Goal: Task Accomplishment & Management: Complete application form

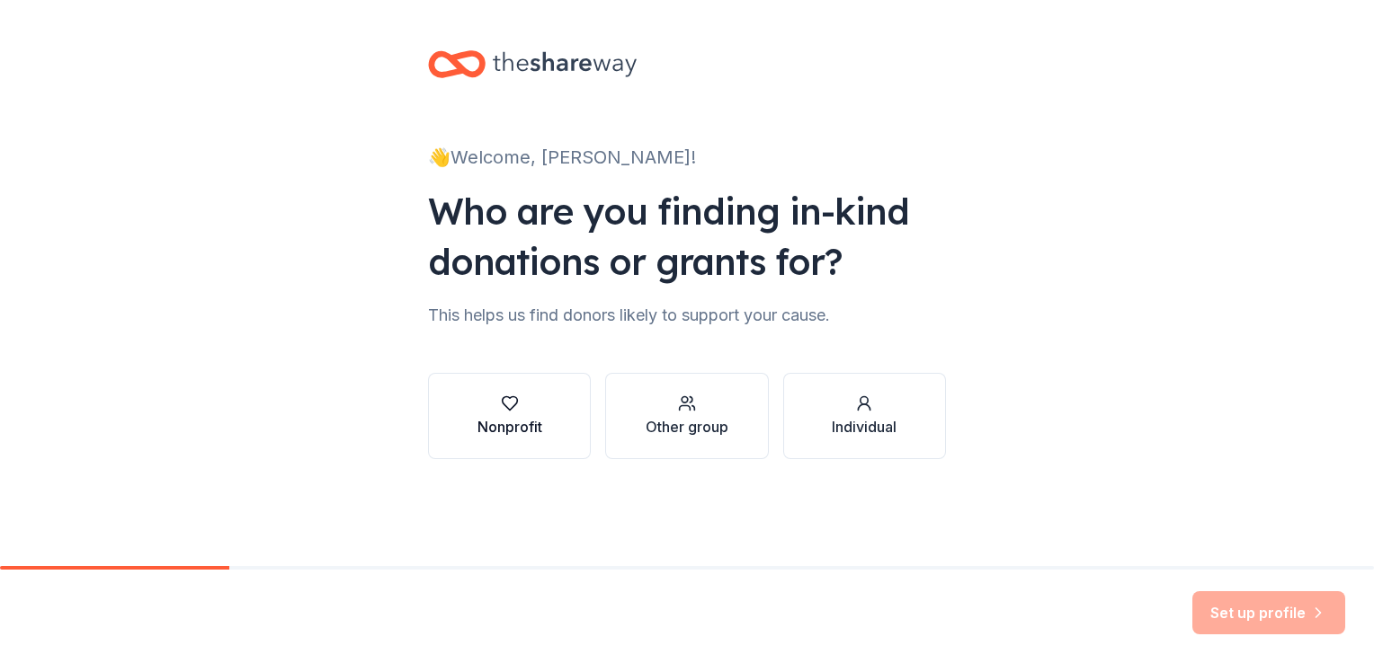
click at [524, 397] on div "button" at bounding box center [509, 404] width 65 height 18
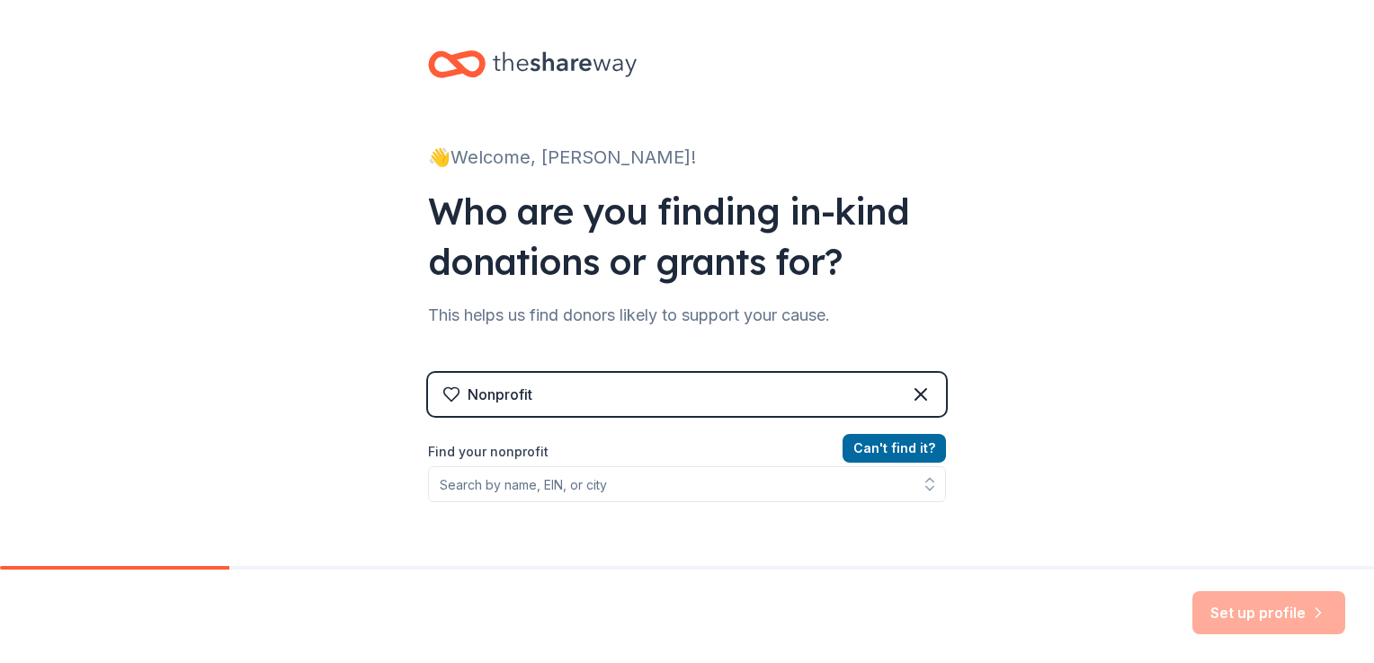
click at [611, 391] on div "Nonprofit" at bounding box center [687, 394] width 518 height 43
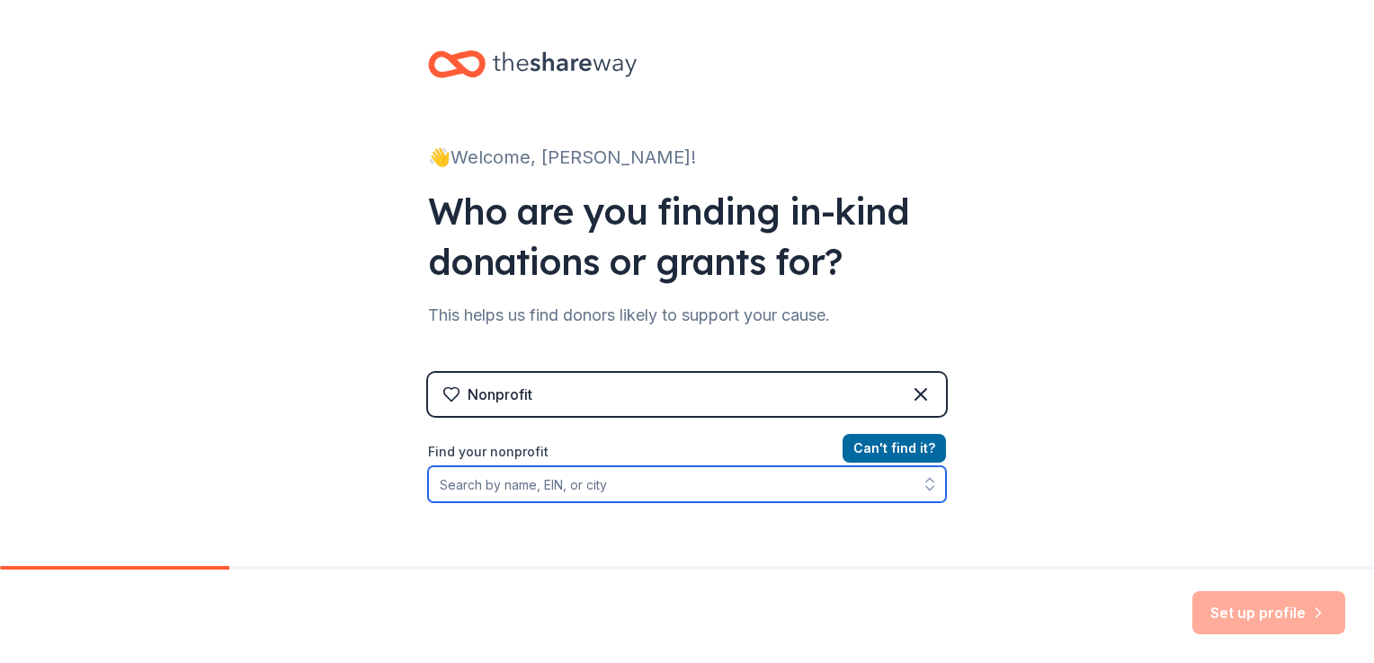
click at [512, 491] on input "Find your nonprofit" at bounding box center [687, 485] width 518 height 36
paste input "[US_EMPLOYER_IDENTIFICATION_NUMBER]"
type input "[US_EMPLOYER_IDENTIFICATION_NUMBER]"
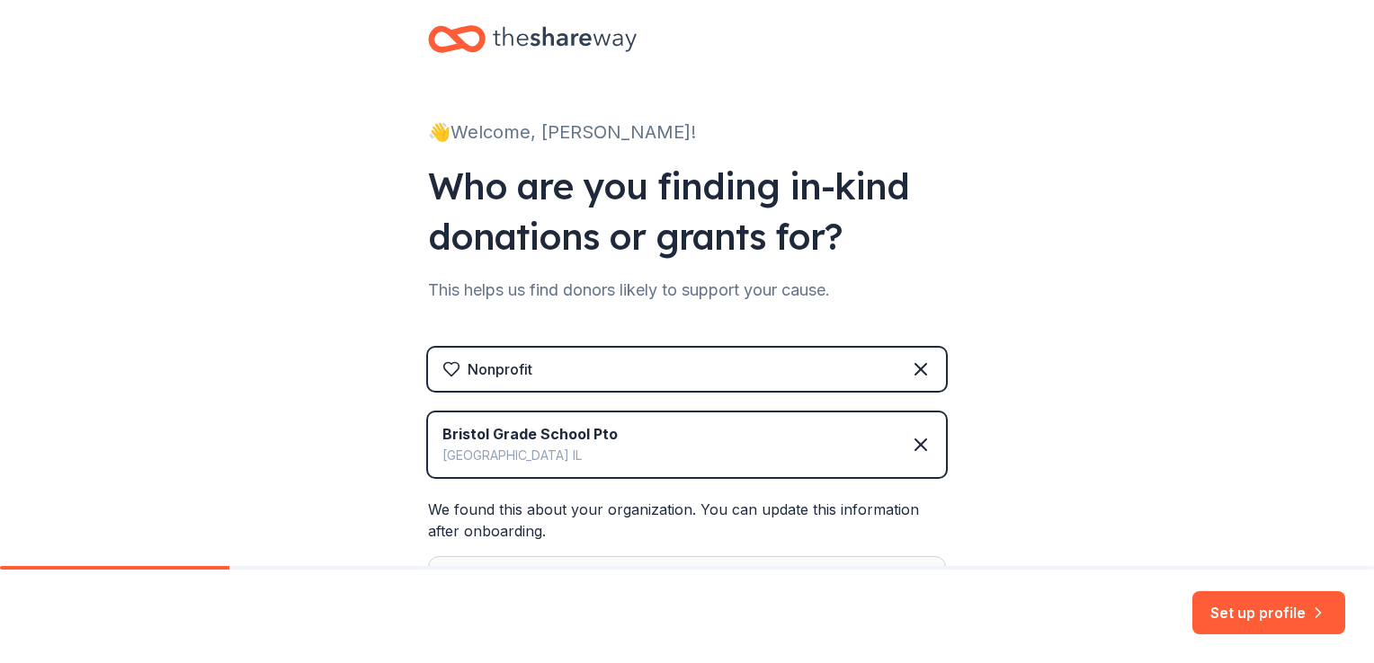
scroll to position [264, 0]
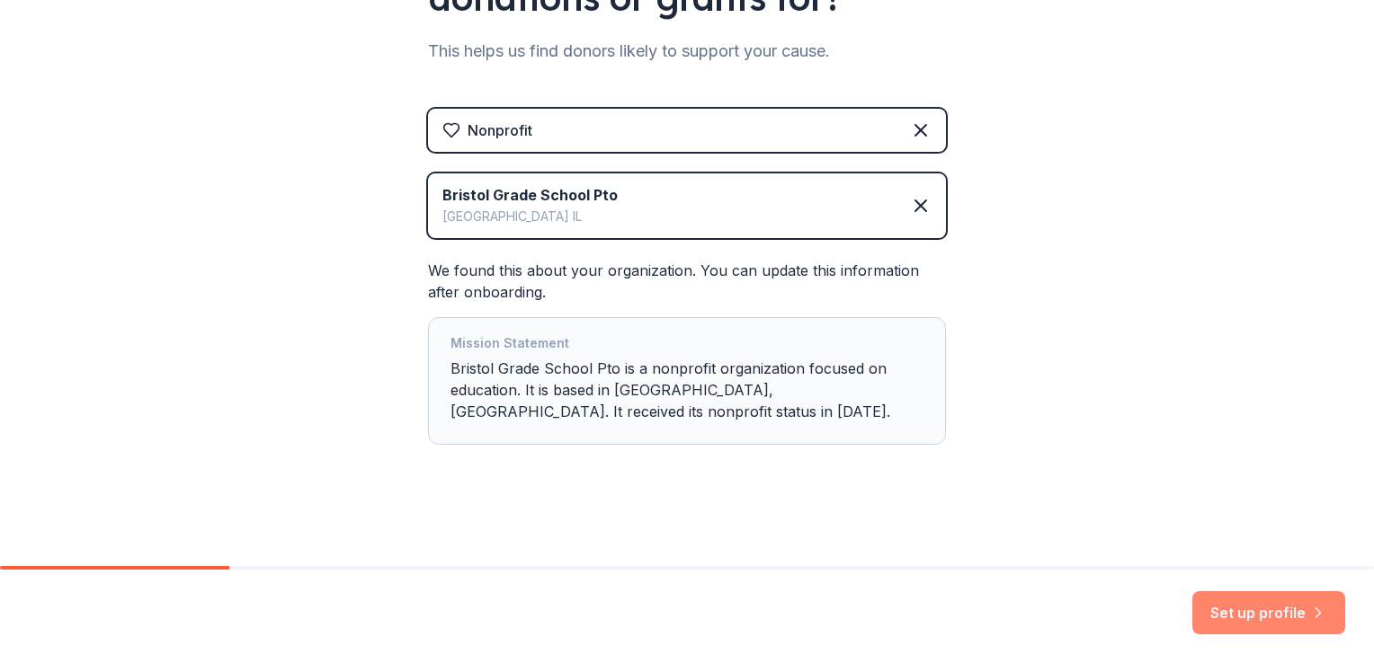
click at [1241, 606] on button "Set up profile" at bounding box center [1268, 613] width 153 height 43
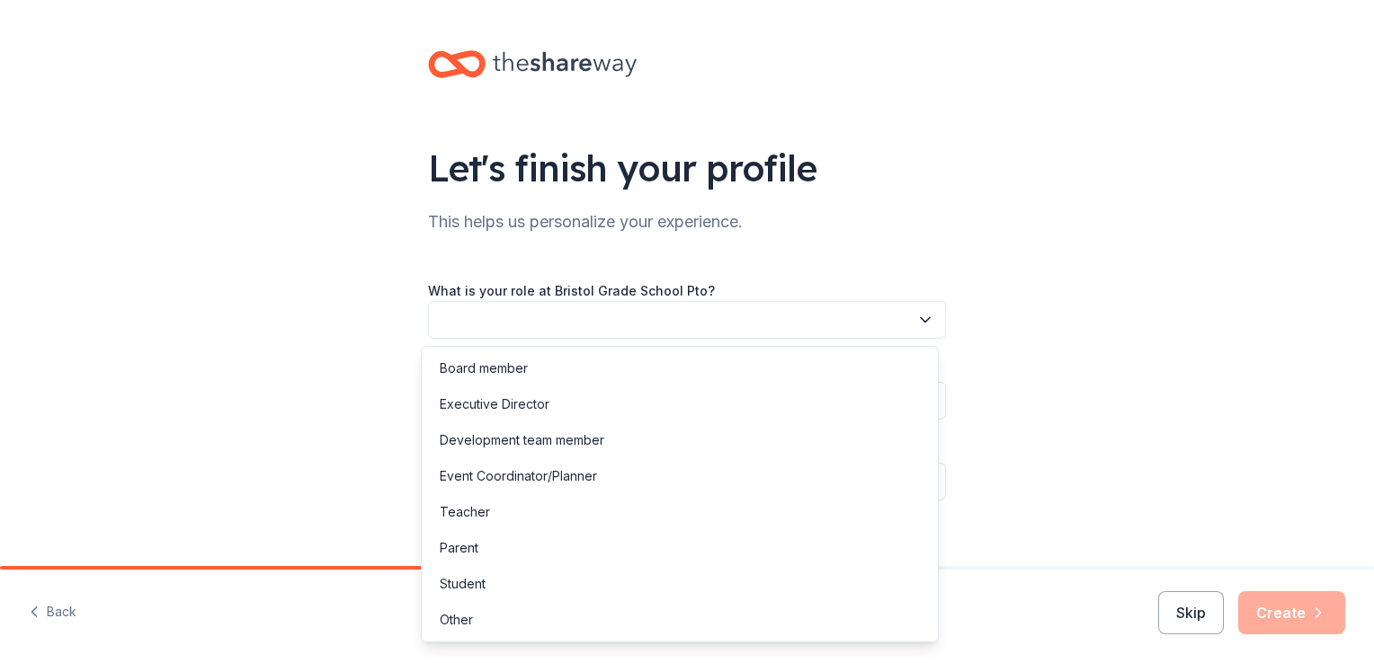
click at [778, 318] on button "button" at bounding box center [687, 320] width 518 height 38
click at [525, 366] on div "Board member" at bounding box center [484, 369] width 88 height 22
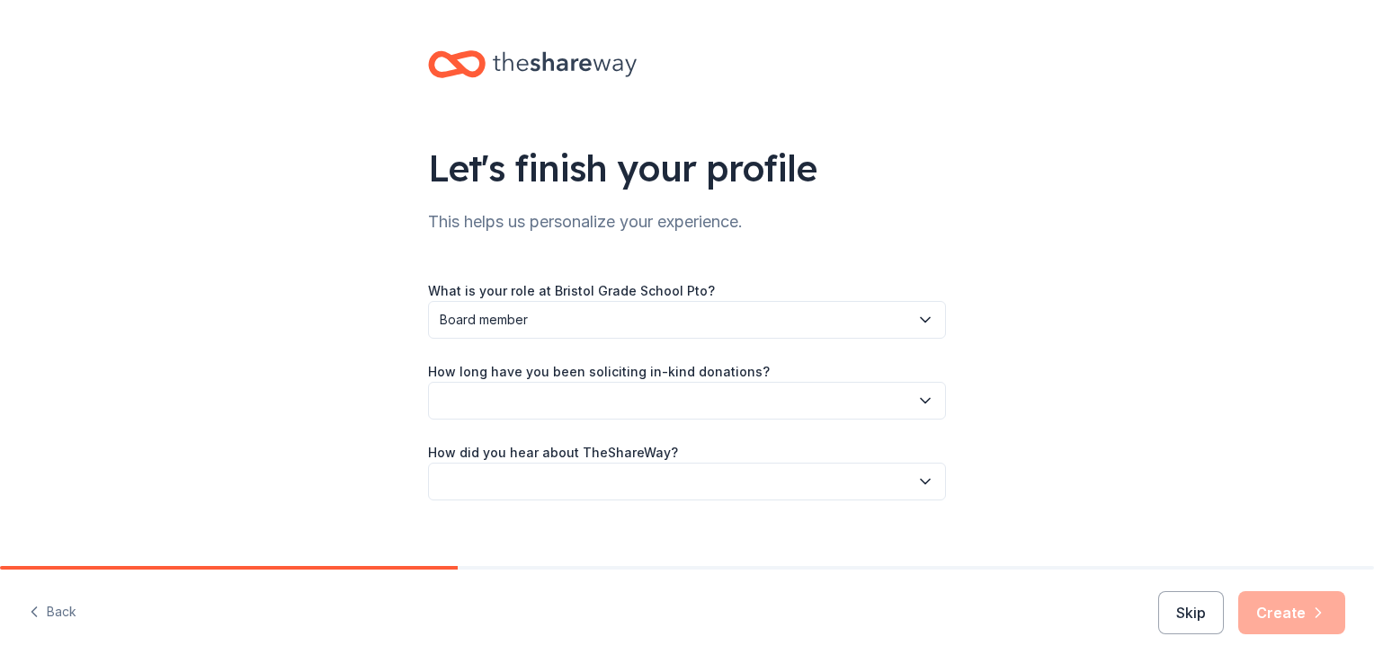
click at [561, 398] on button "button" at bounding box center [687, 401] width 518 height 38
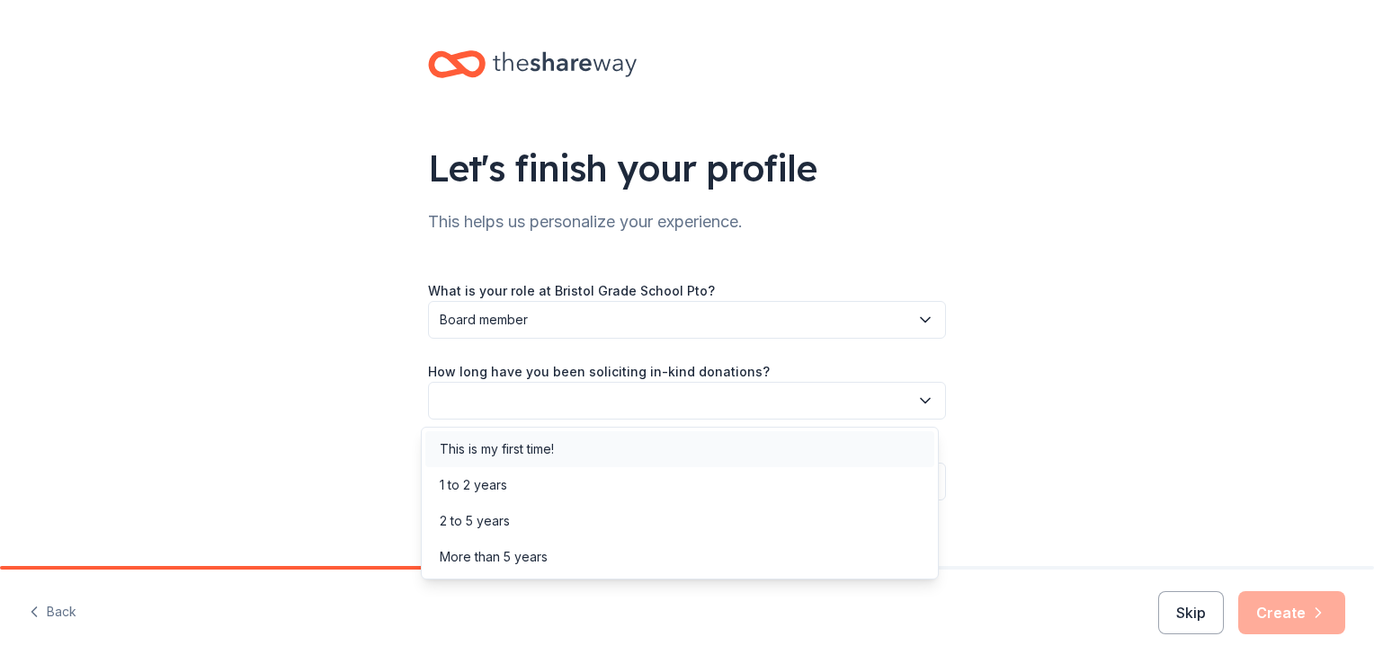
click at [543, 457] on div "This is my first time!" at bounding box center [497, 450] width 114 height 22
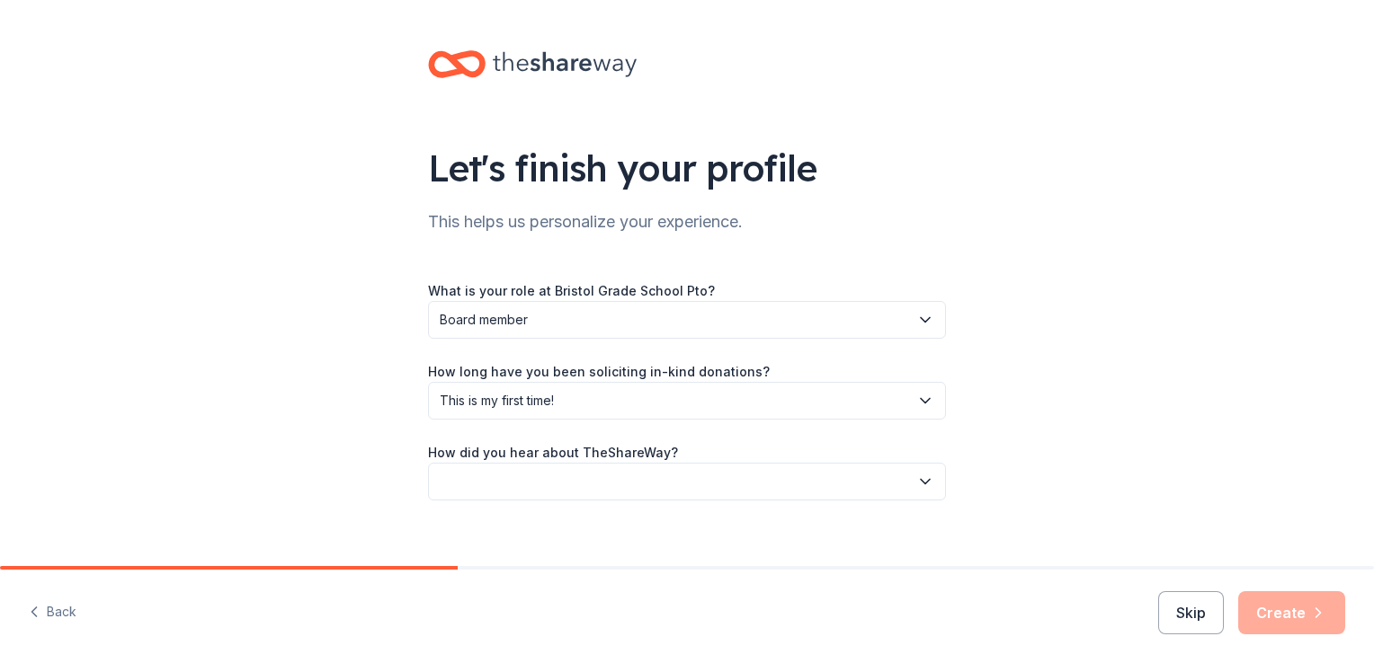
click at [591, 449] on label "How did you hear about TheShareWay?" at bounding box center [553, 453] width 250 height 18
click at [830, 492] on button "button" at bounding box center [687, 482] width 518 height 38
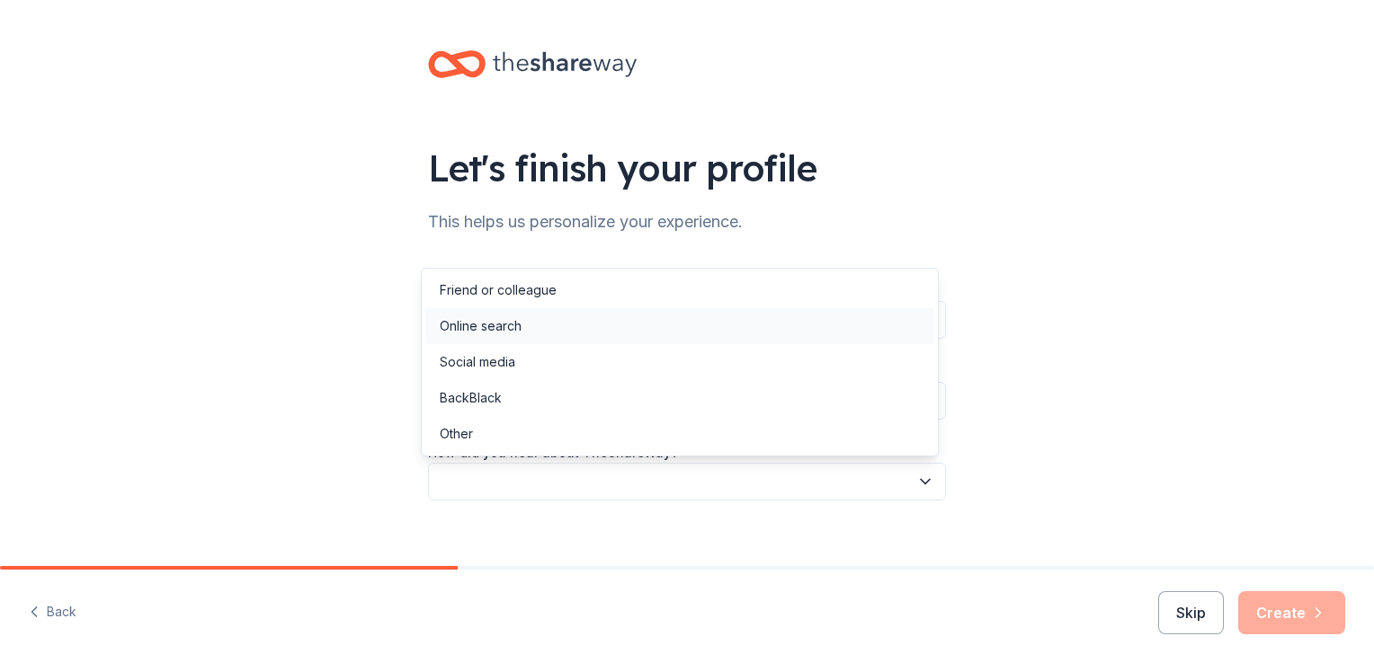
click at [651, 334] on div "Online search" at bounding box center [679, 326] width 509 height 36
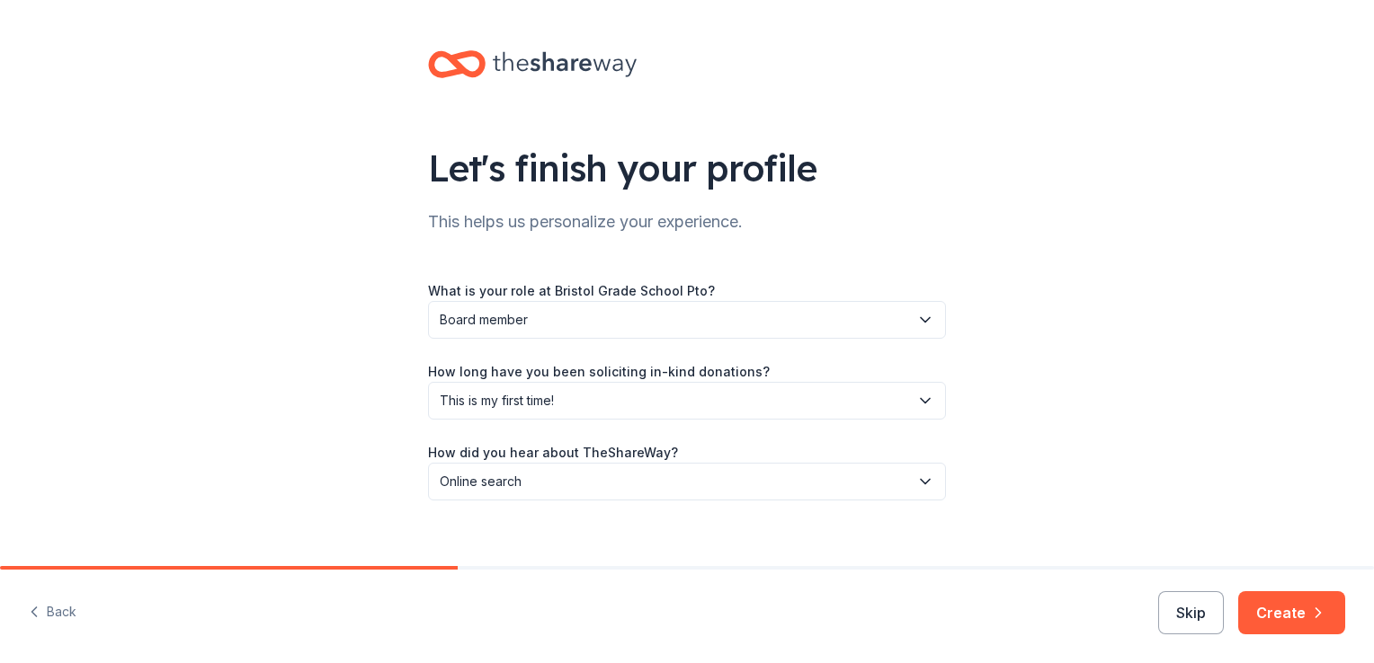
scroll to position [20, 0]
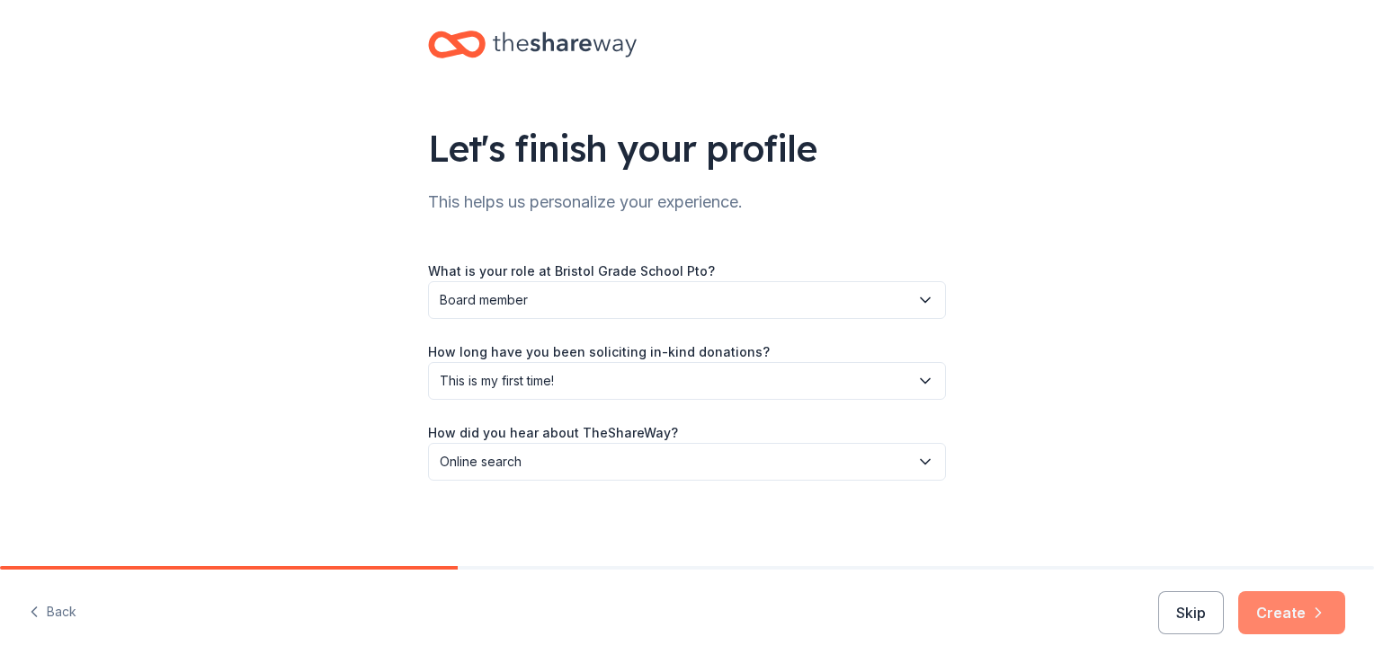
click at [1286, 600] on button "Create" at bounding box center [1291, 613] width 107 height 43
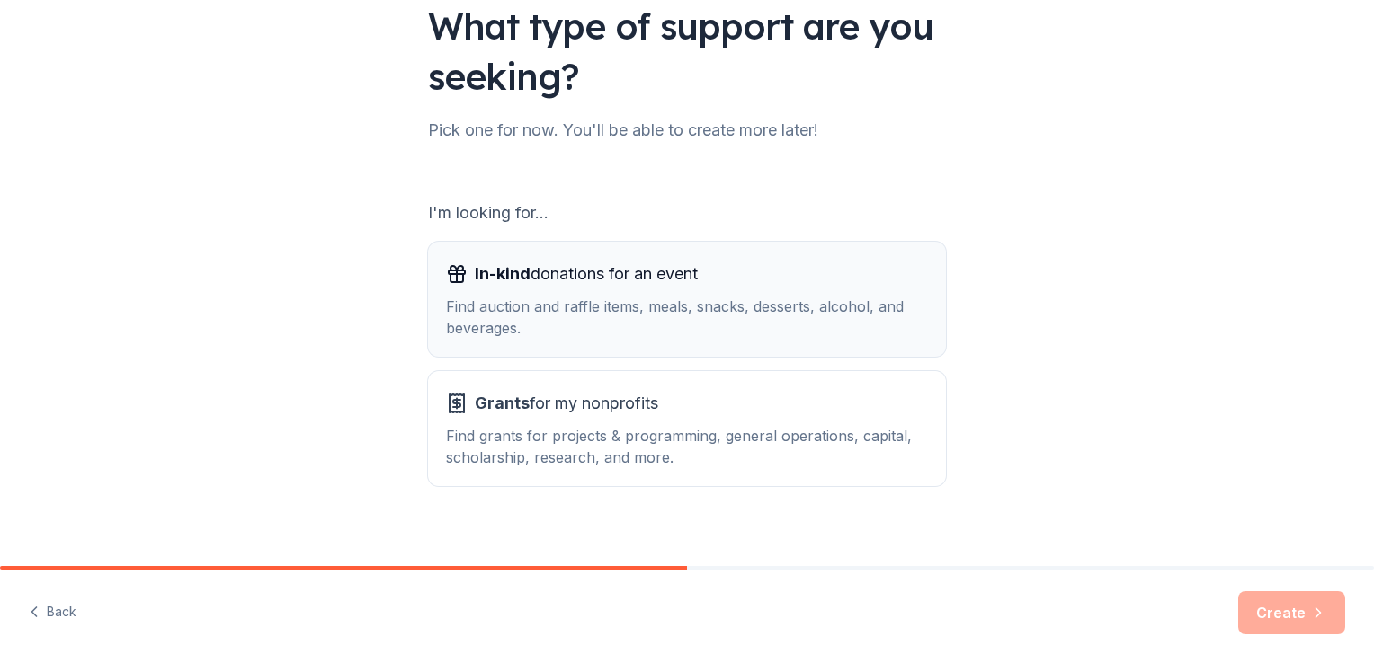
scroll to position [158, 0]
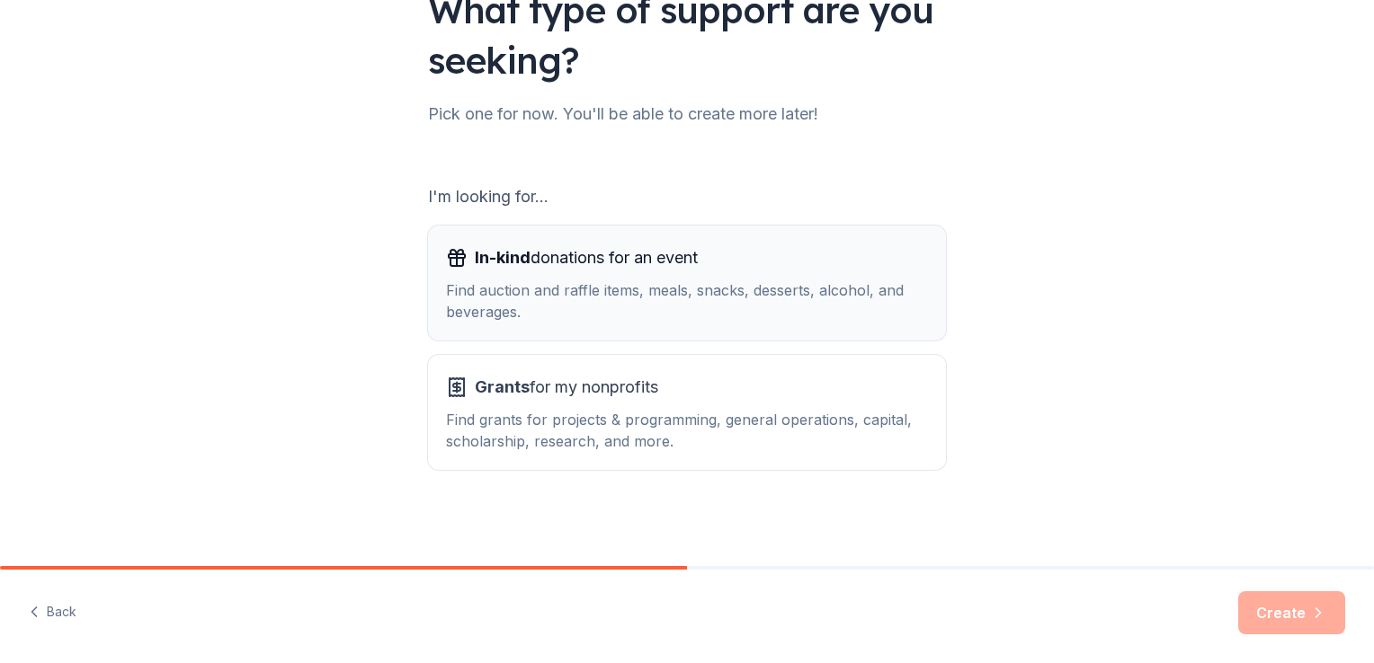
click at [578, 268] on span "In-kind donations for an event" at bounding box center [586, 258] width 223 height 29
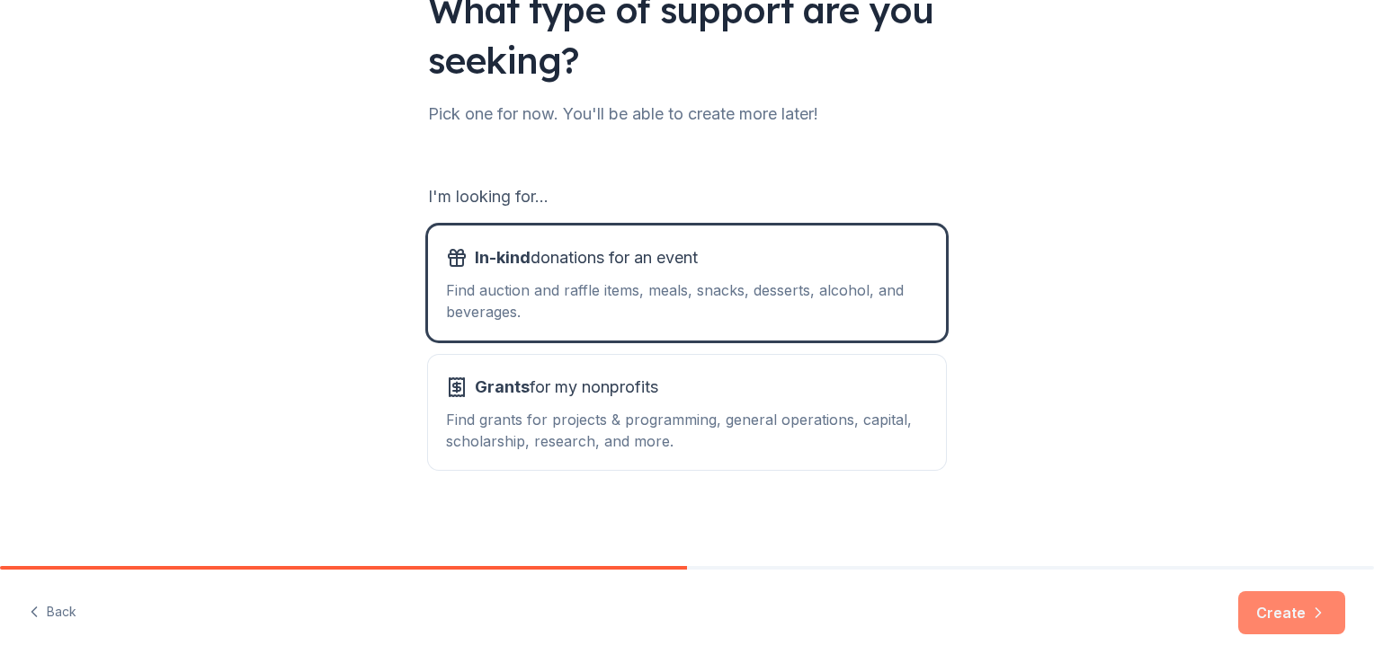
click at [1269, 601] on button "Create" at bounding box center [1291, 613] width 107 height 43
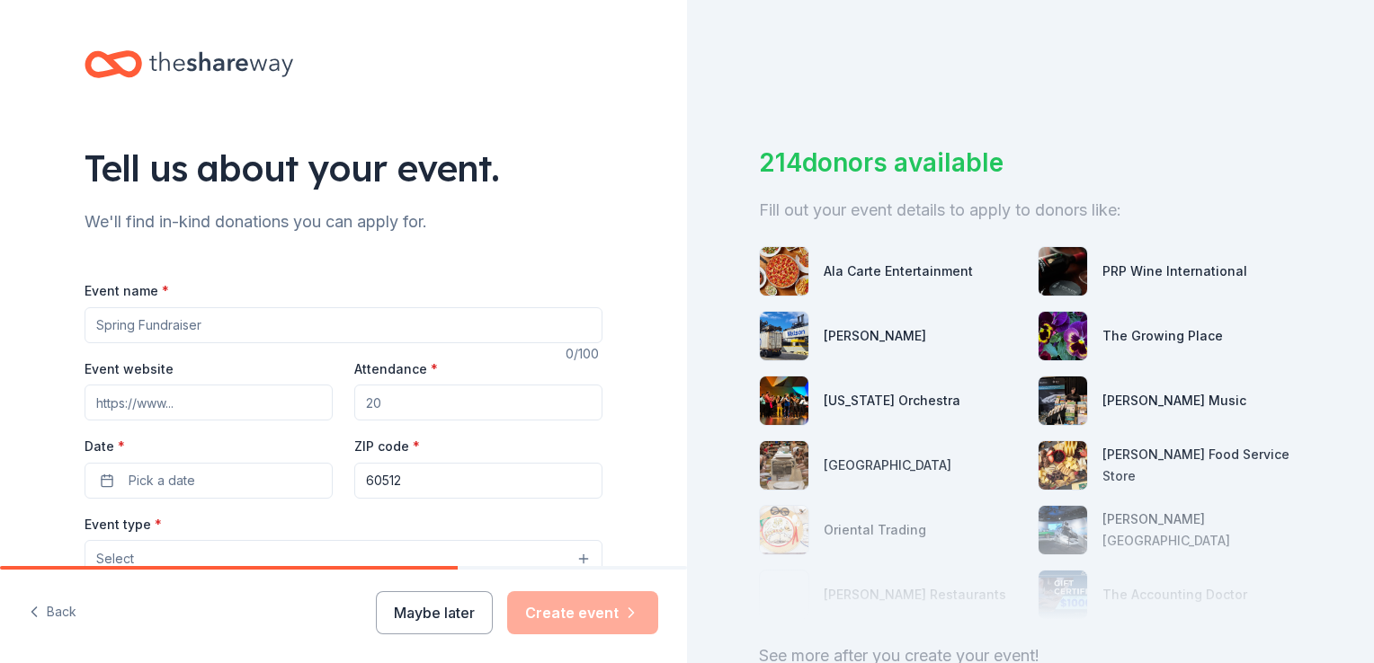
click at [194, 322] on input "Event name *" at bounding box center [344, 325] width 518 height 36
type input "BINGO Boo-Nanza"
click at [129, 412] on input "Event website" at bounding box center [209, 403] width 248 height 36
click at [417, 403] on input "Attendance *" at bounding box center [478, 403] width 248 height 36
type input "120"
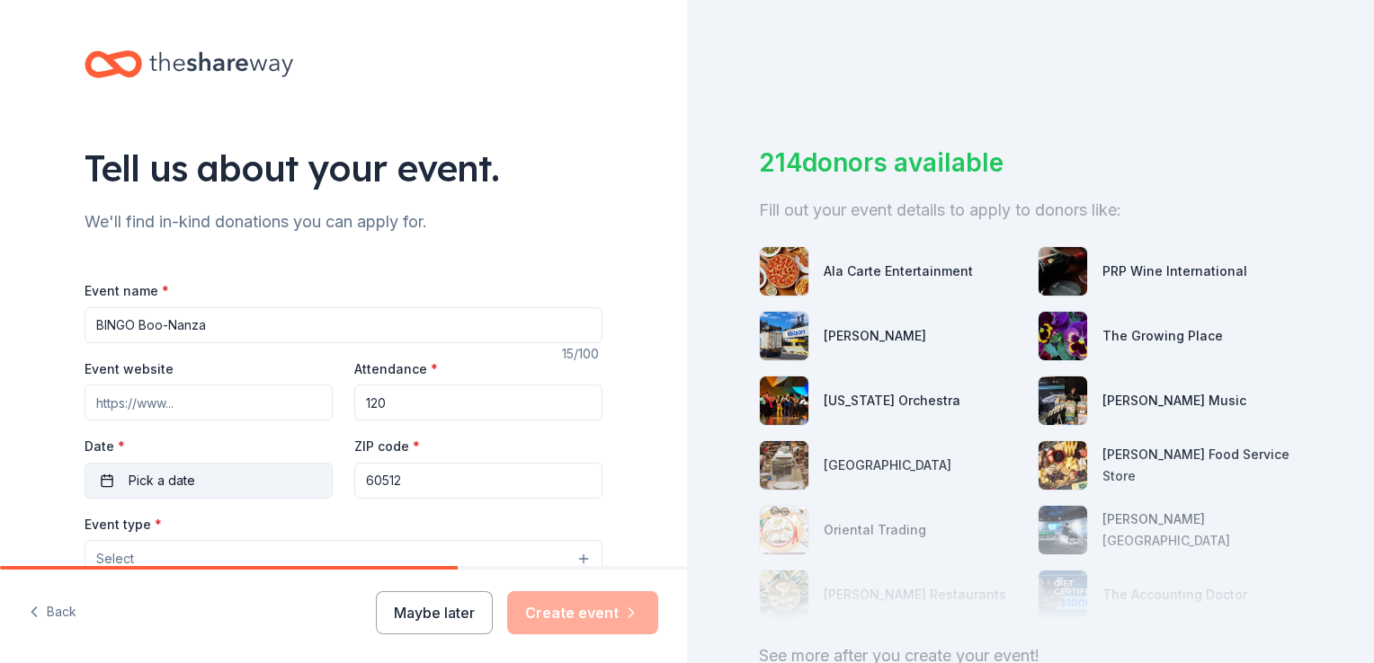
click at [121, 468] on button "Pick a date" at bounding box center [209, 481] width 248 height 36
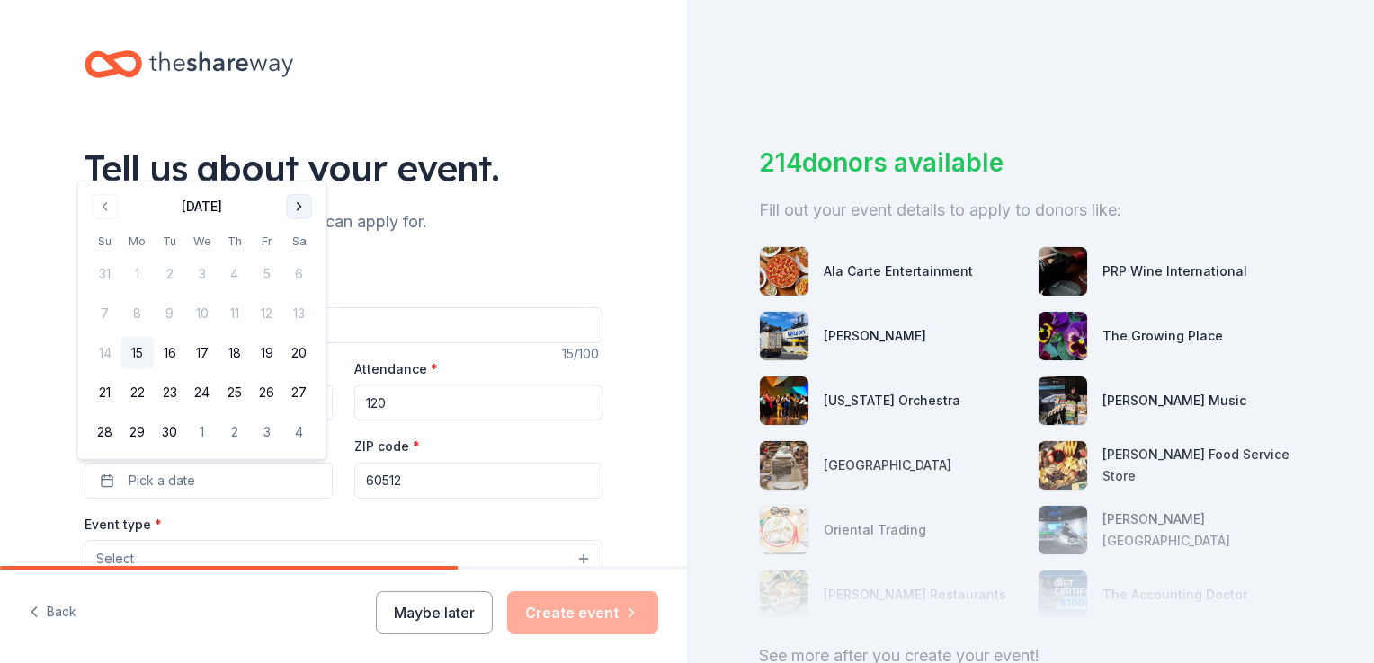
click at [302, 207] on button "Go to next month" at bounding box center [299, 206] width 25 height 25
click at [266, 322] on button "10" at bounding box center [267, 314] width 32 height 32
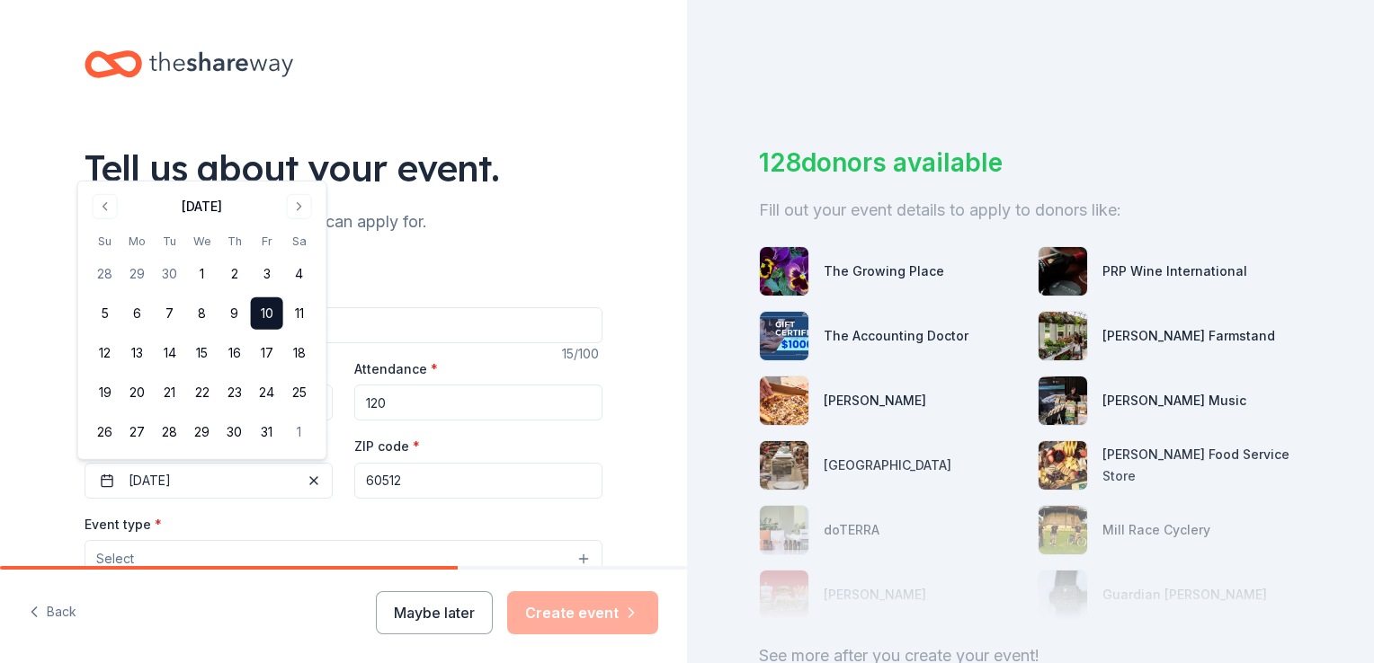
click at [408, 478] on input "60512" at bounding box center [478, 481] width 248 height 36
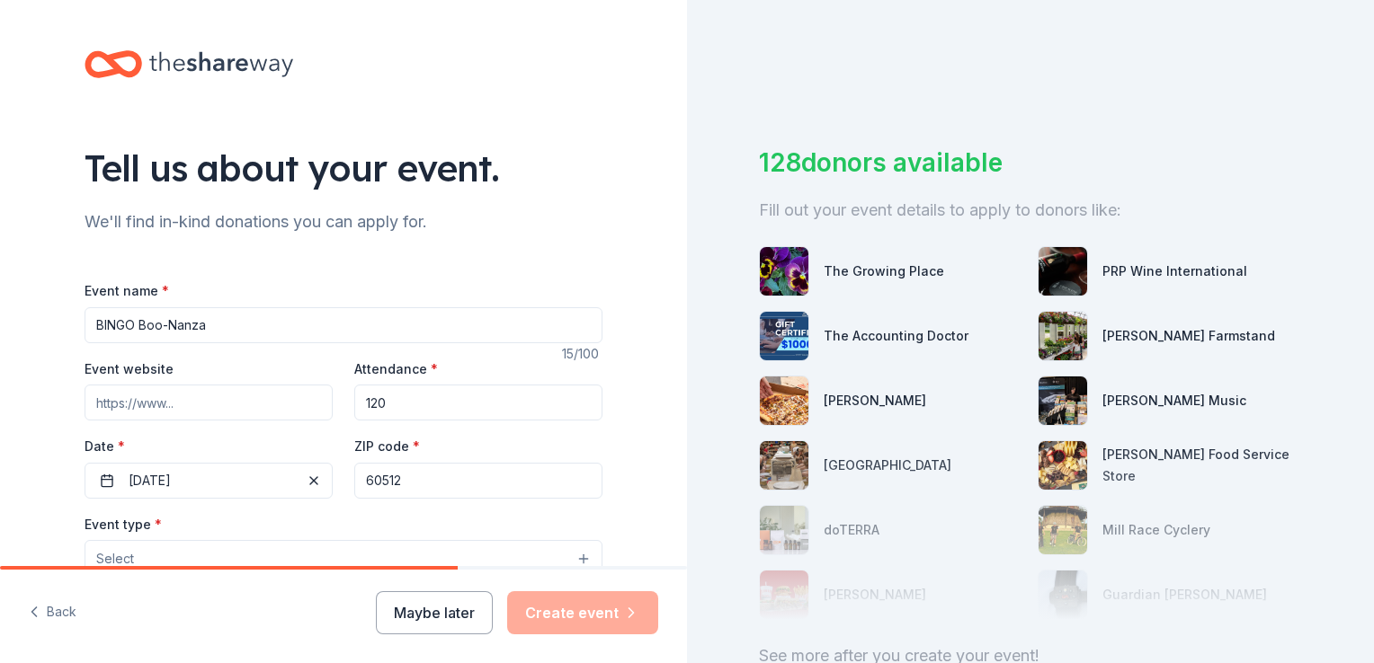
click at [308, 530] on div "Event type * Select" at bounding box center [344, 546] width 518 height 66
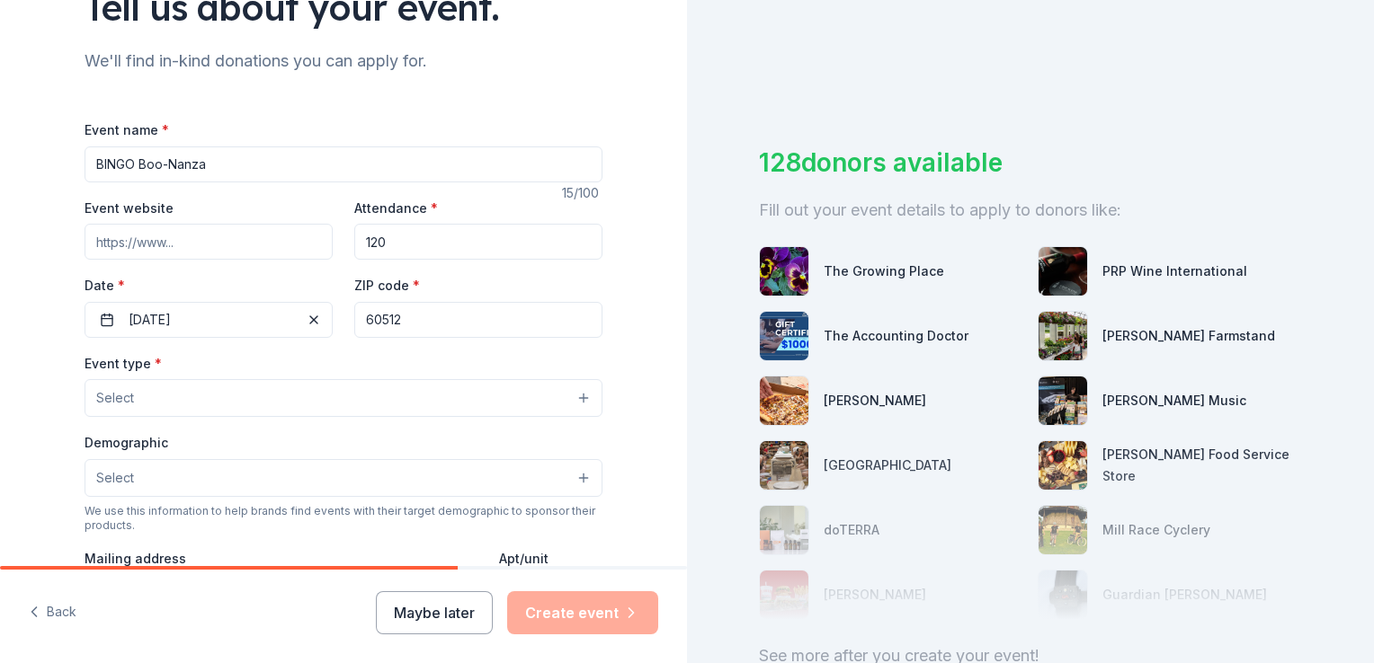
scroll to position [162, 0]
click at [216, 394] on button "Select" at bounding box center [344, 397] width 518 height 38
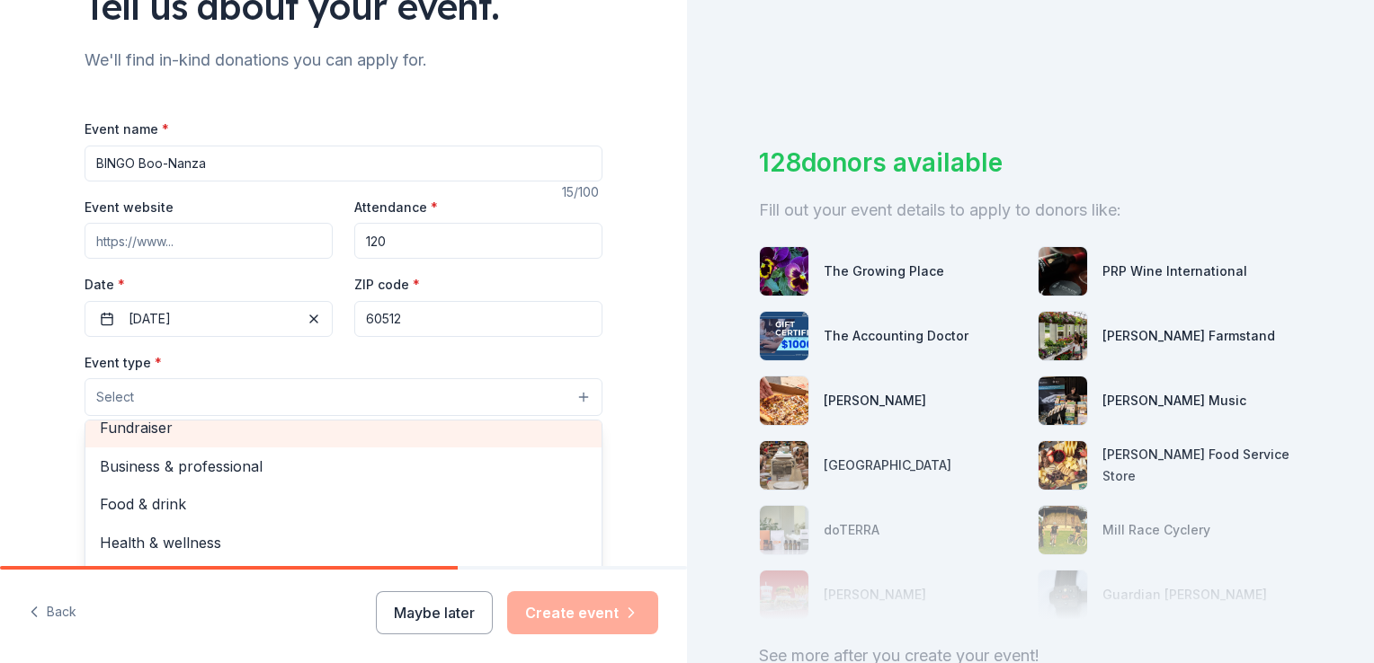
scroll to position [0, 0]
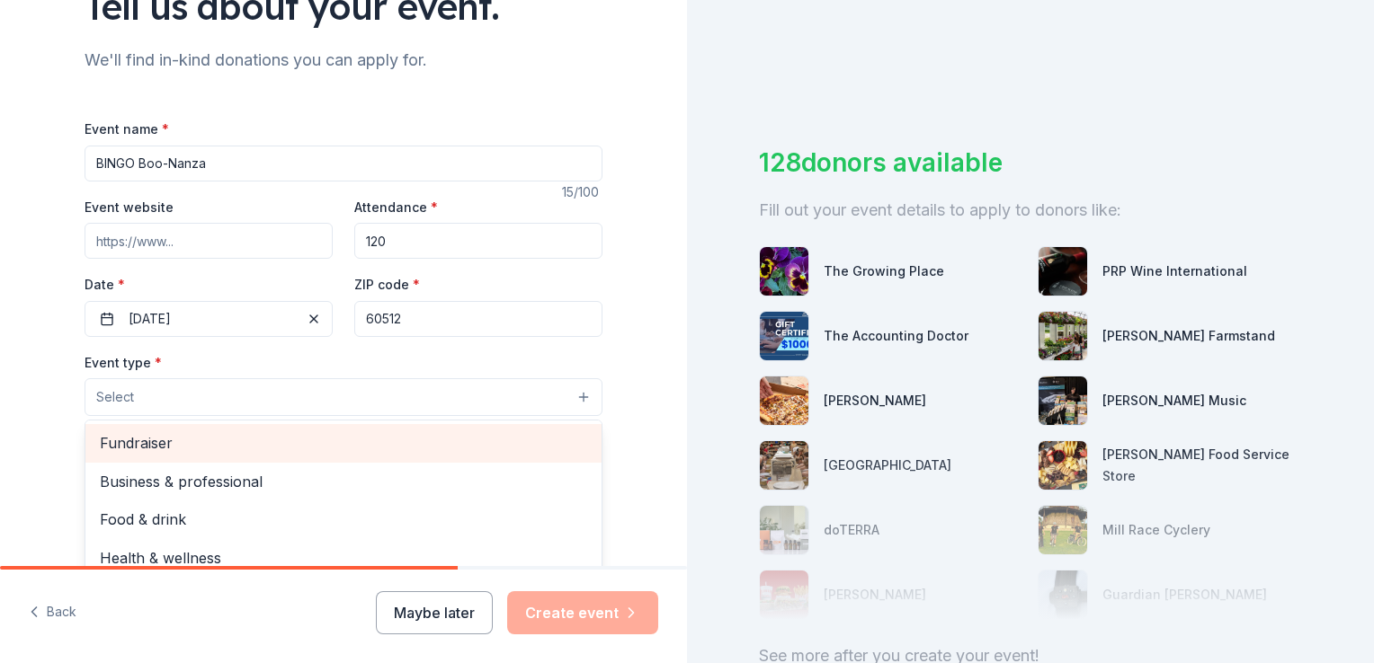
click at [162, 451] on span "Fundraiser" at bounding box center [343, 442] width 487 height 23
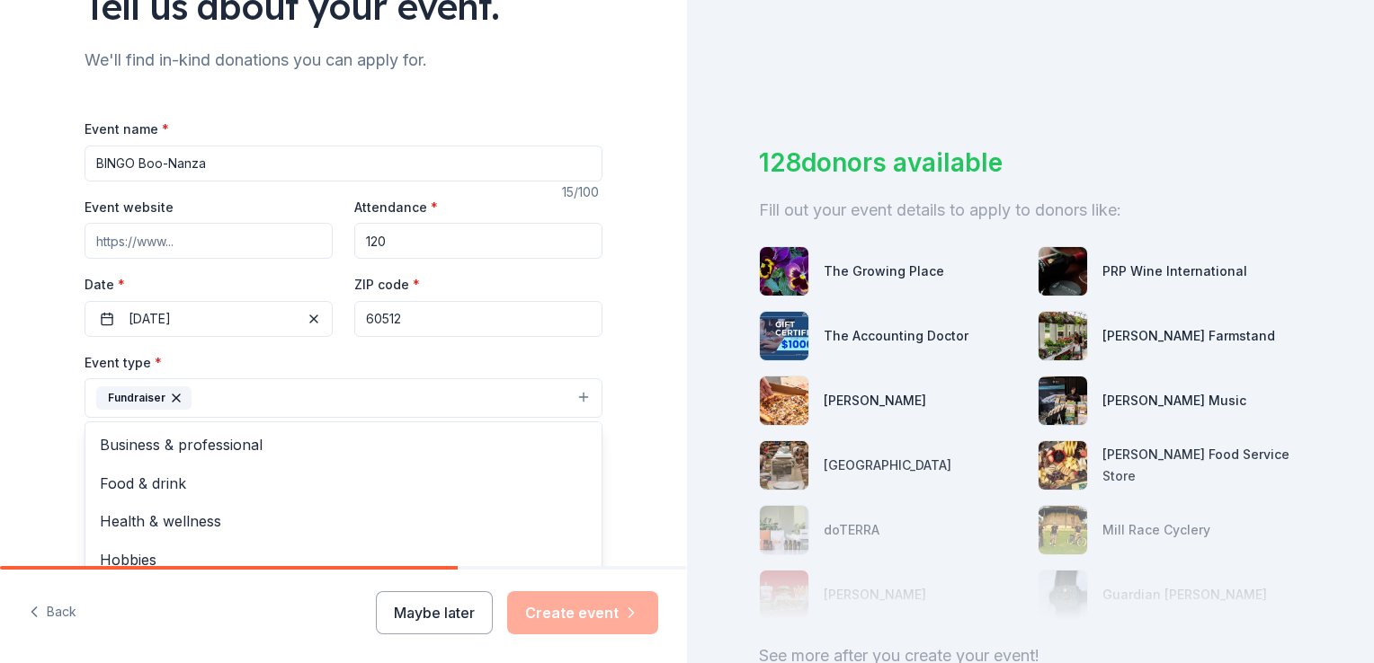
click at [42, 458] on div "Tell us about your event. We'll find in-kind donations you can apply for. Event…" at bounding box center [343, 437] width 687 height 1198
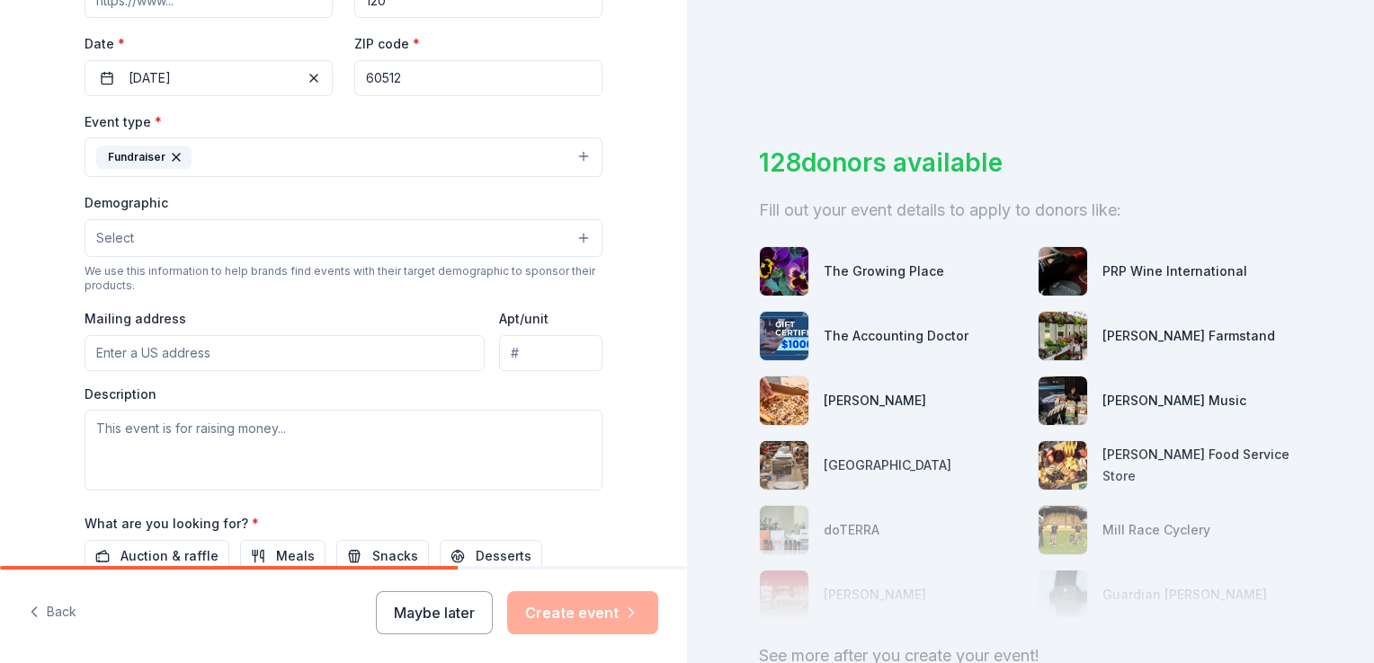
scroll to position [405, 0]
click at [194, 235] on button "Select" at bounding box center [344, 236] width 518 height 38
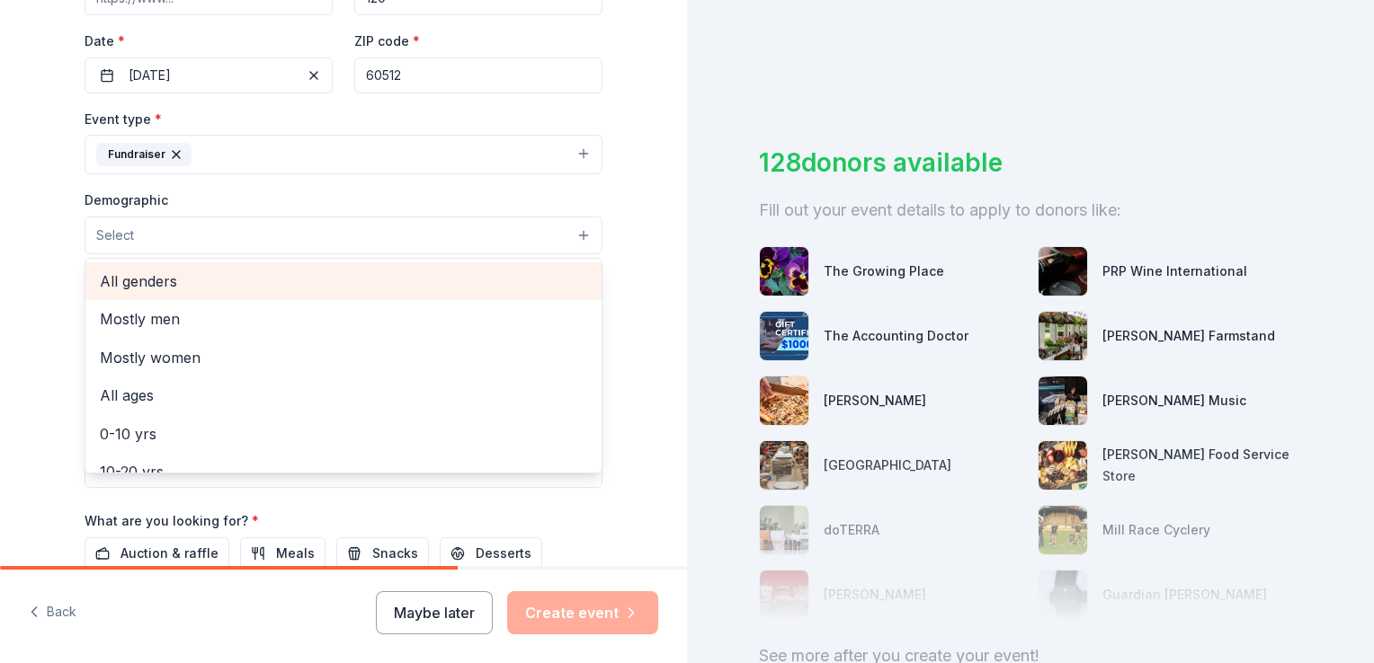
click at [158, 283] on span "All genders" at bounding box center [343, 281] width 487 height 23
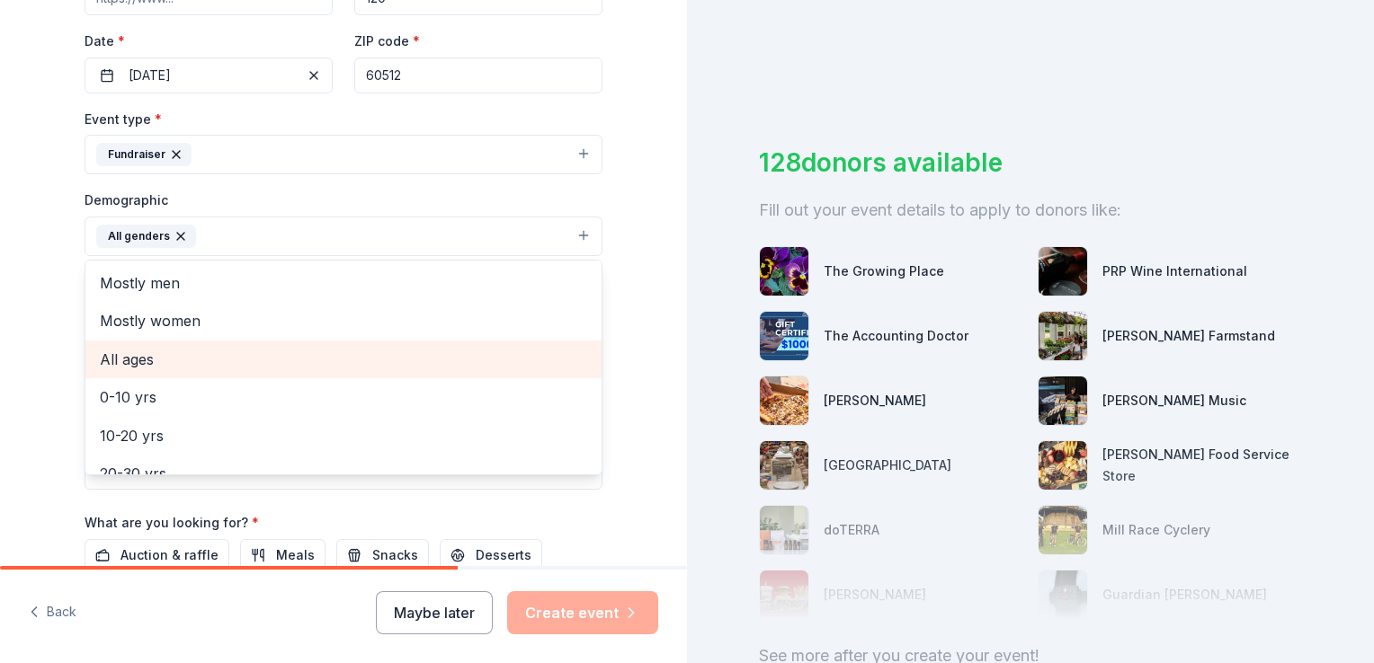
click at [160, 360] on span "All ages" at bounding box center [343, 359] width 487 height 23
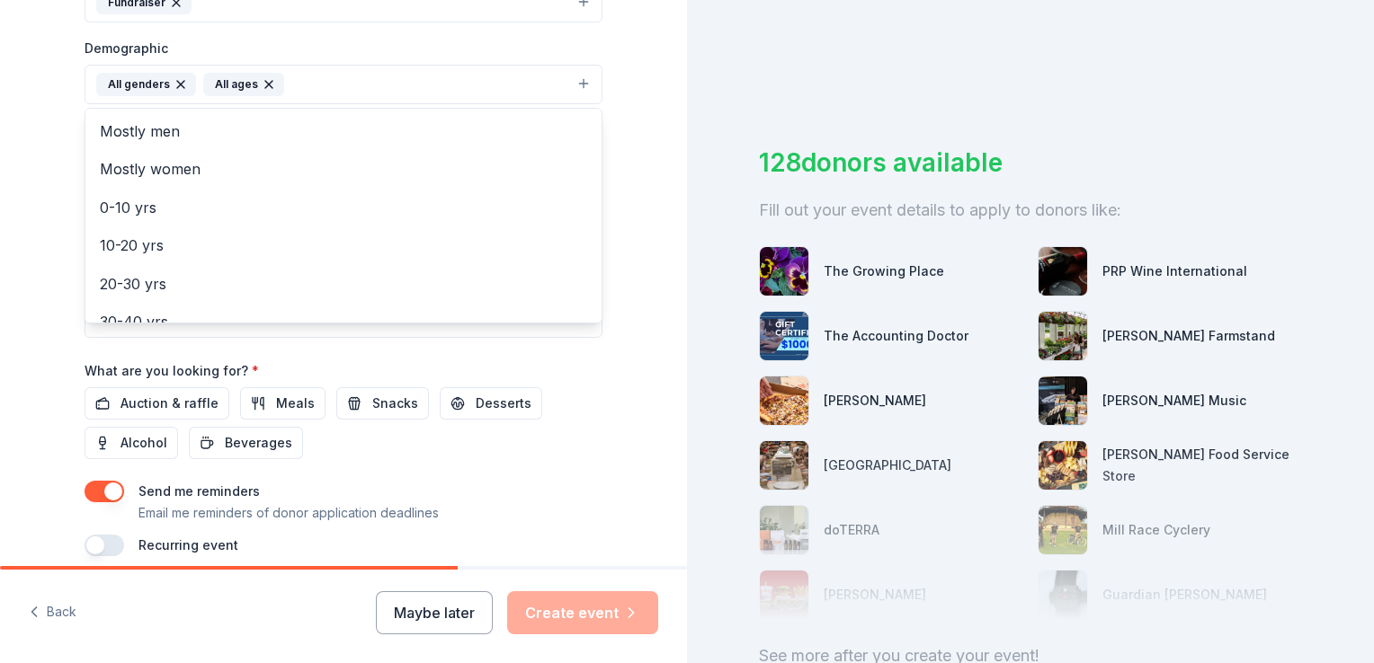
scroll to position [557, 0]
click at [14, 369] on div "Tell us about your event. We'll find in-kind donations you can apply for. Event…" at bounding box center [343, 43] width 687 height 1200
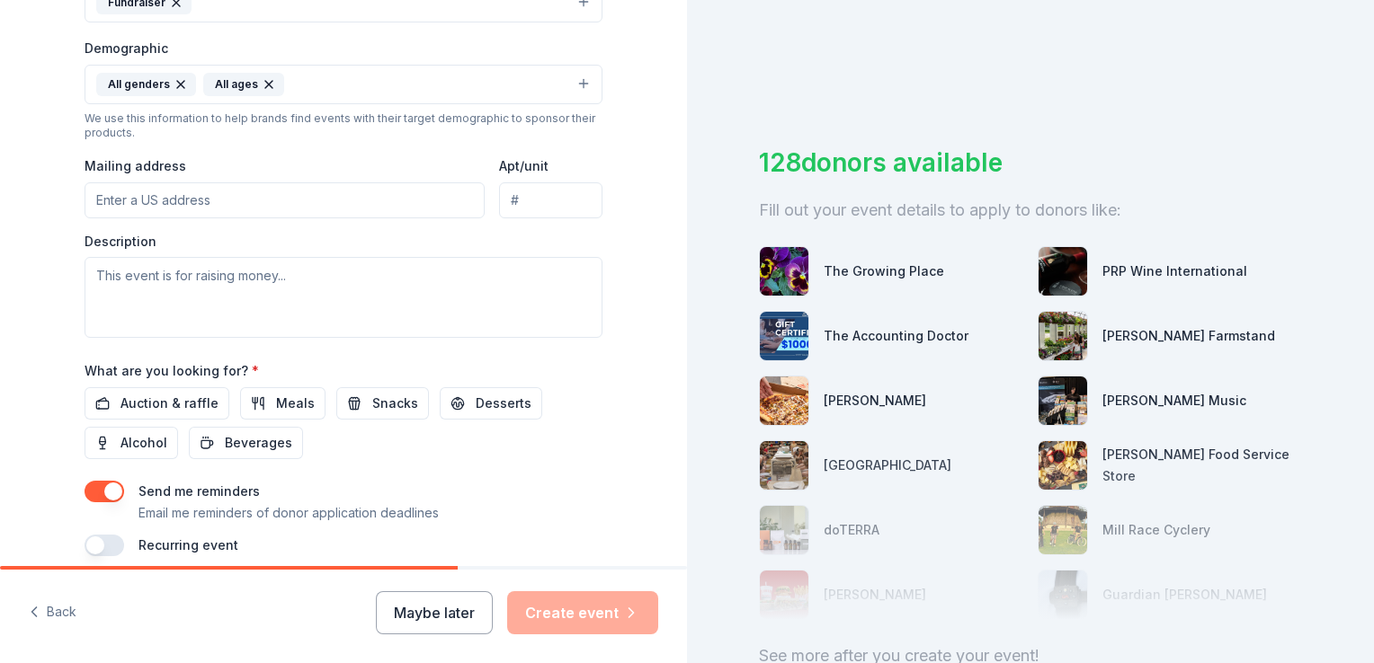
click at [170, 201] on input "Mailing address" at bounding box center [285, 200] width 400 height 36
type input "23 Hunt St"
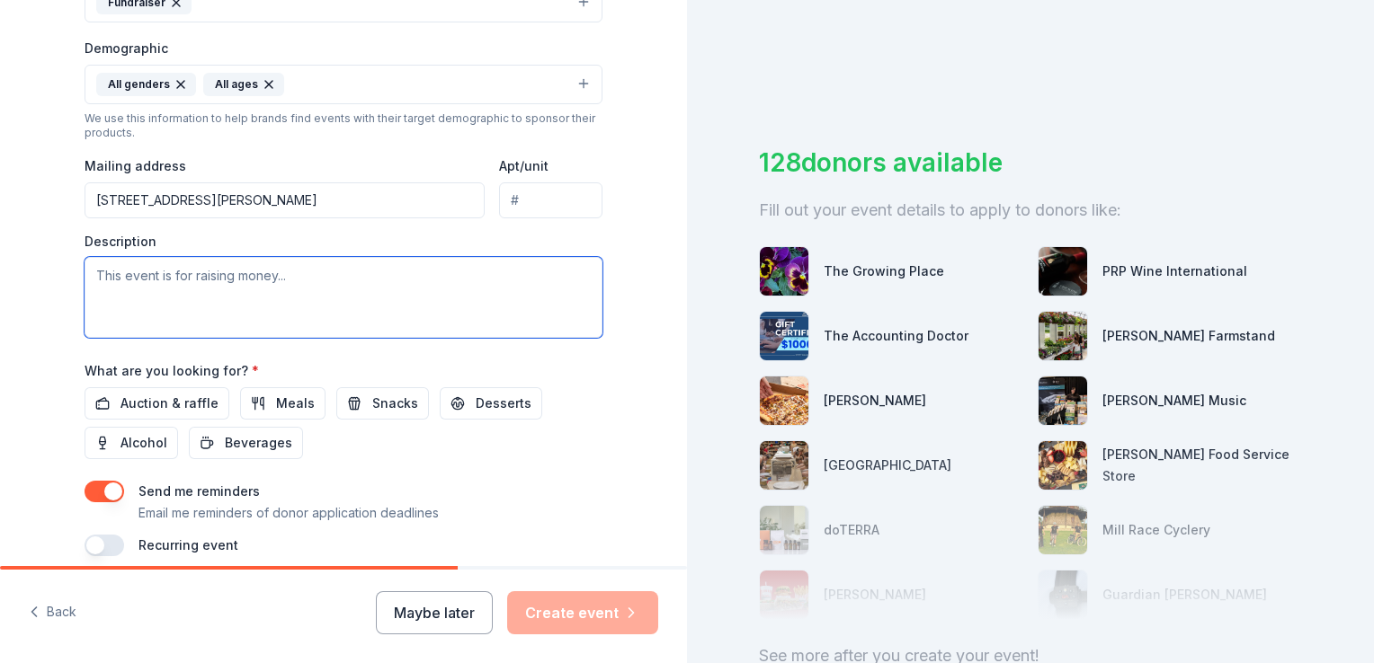
click at [171, 280] on textarea at bounding box center [344, 297] width 518 height 81
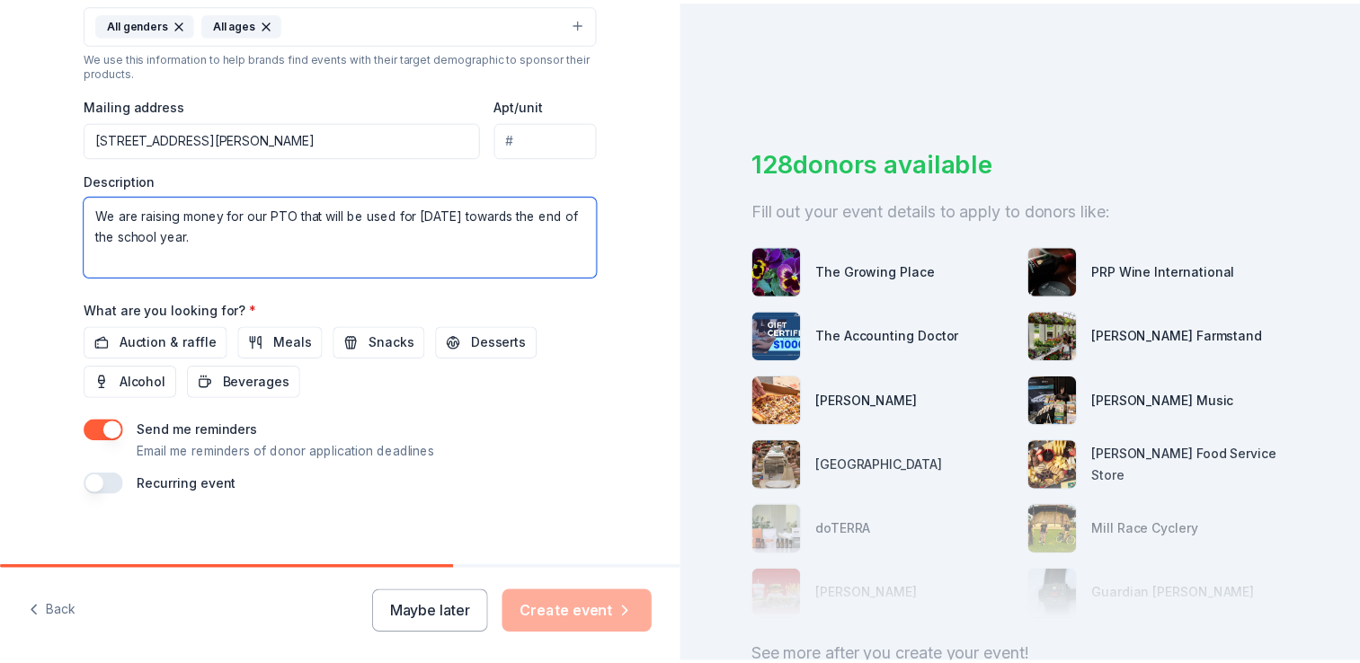
scroll to position [633, 0]
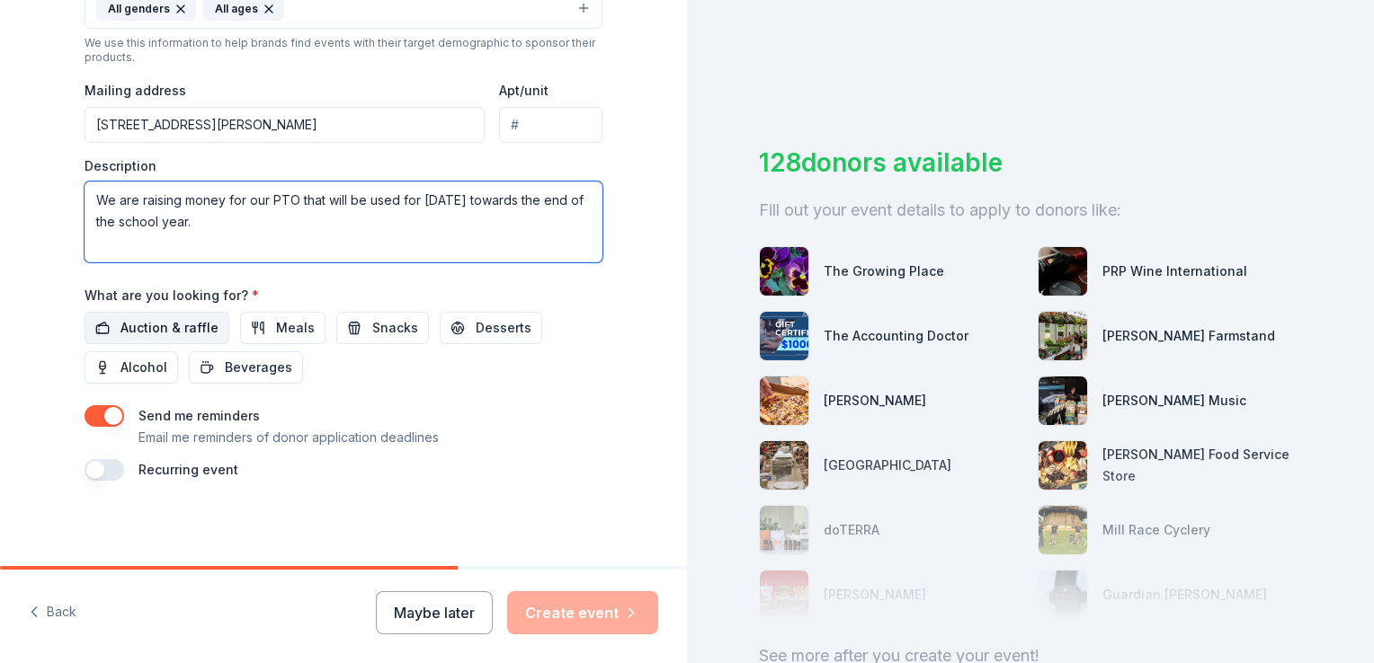
type textarea "We are raising money for our PTO that will be used for [DATE] towards the end o…"
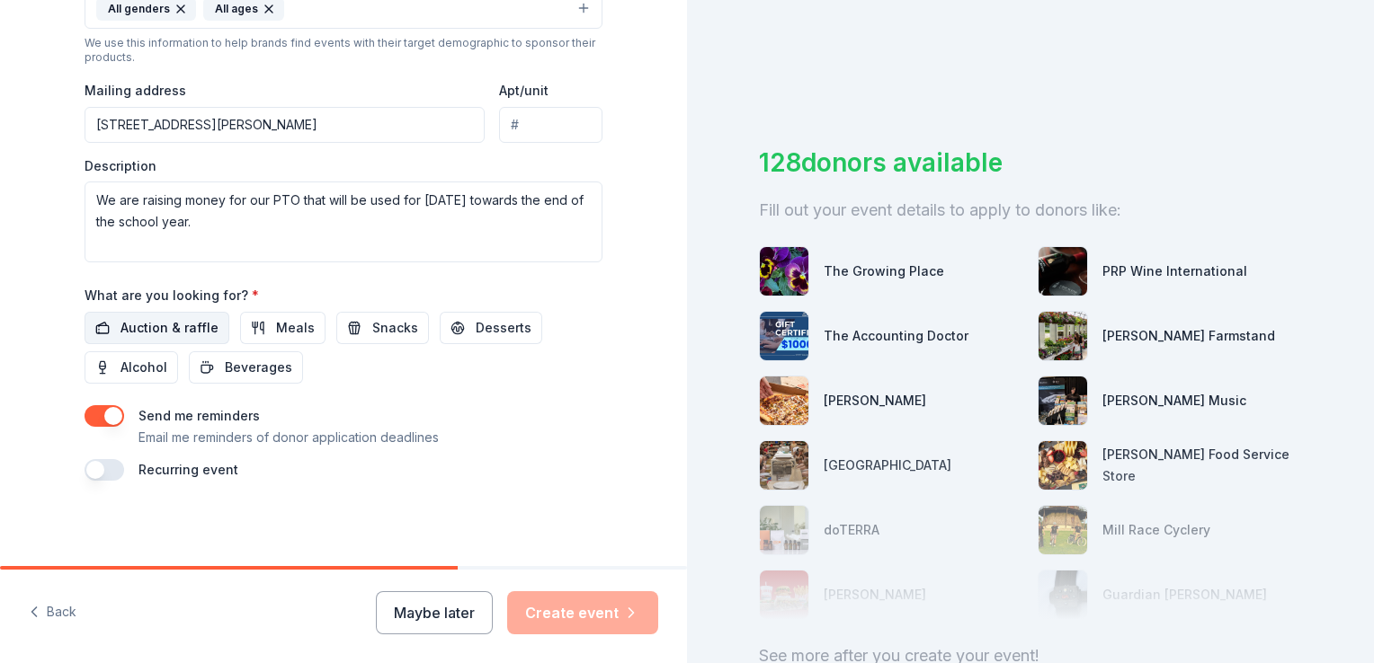
click at [165, 329] on span "Auction & raffle" at bounding box center [169, 328] width 98 height 22
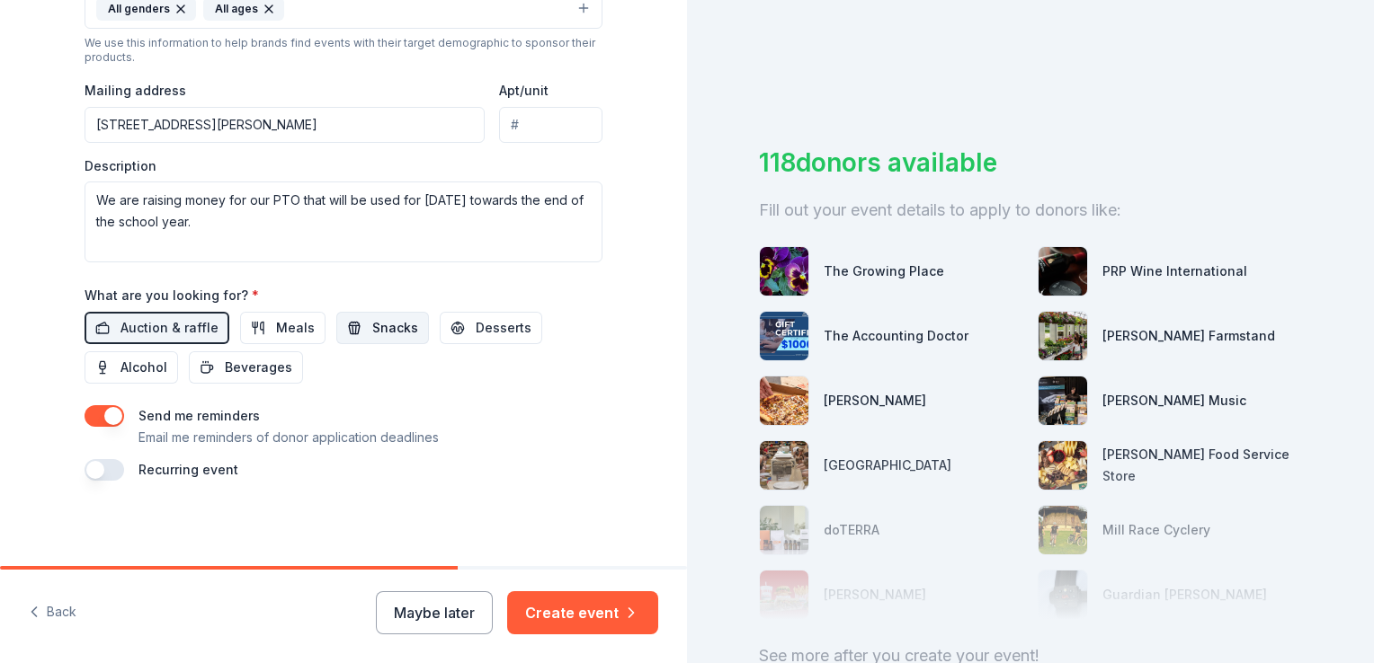
click at [342, 329] on button "Snacks" at bounding box center [382, 328] width 93 height 32
click at [580, 611] on button "Create event" at bounding box center [582, 613] width 151 height 43
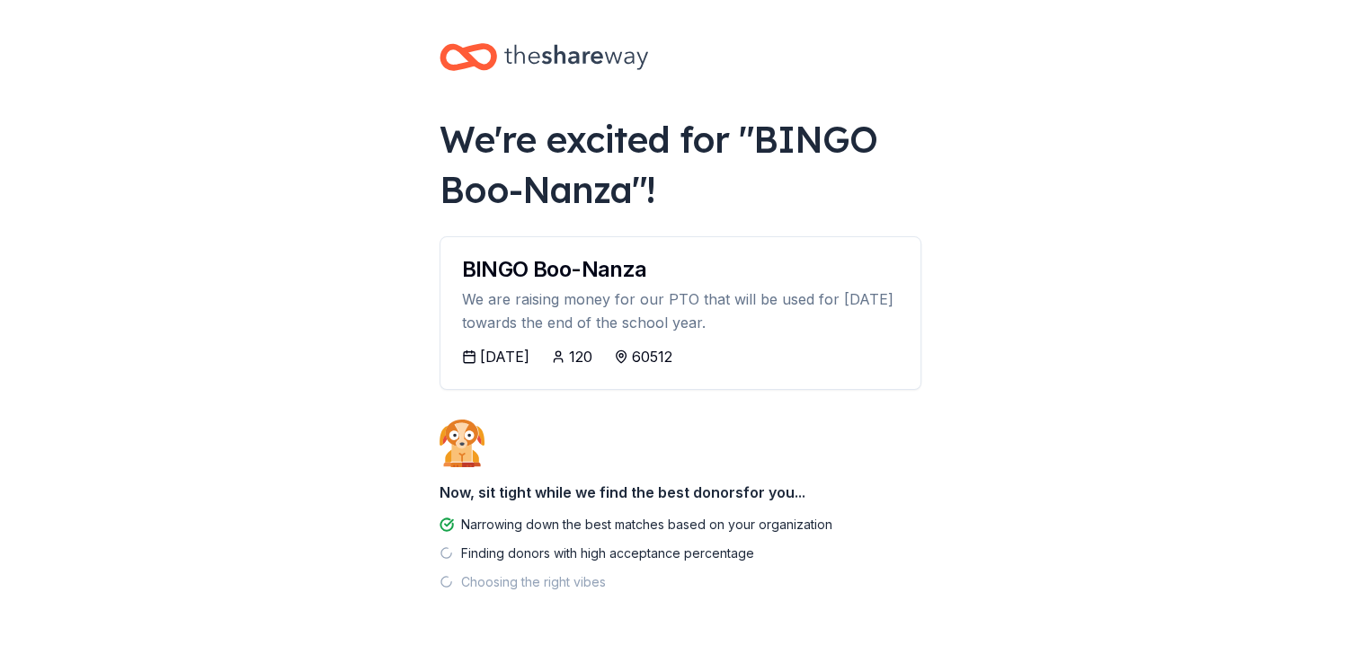
scroll to position [48, 0]
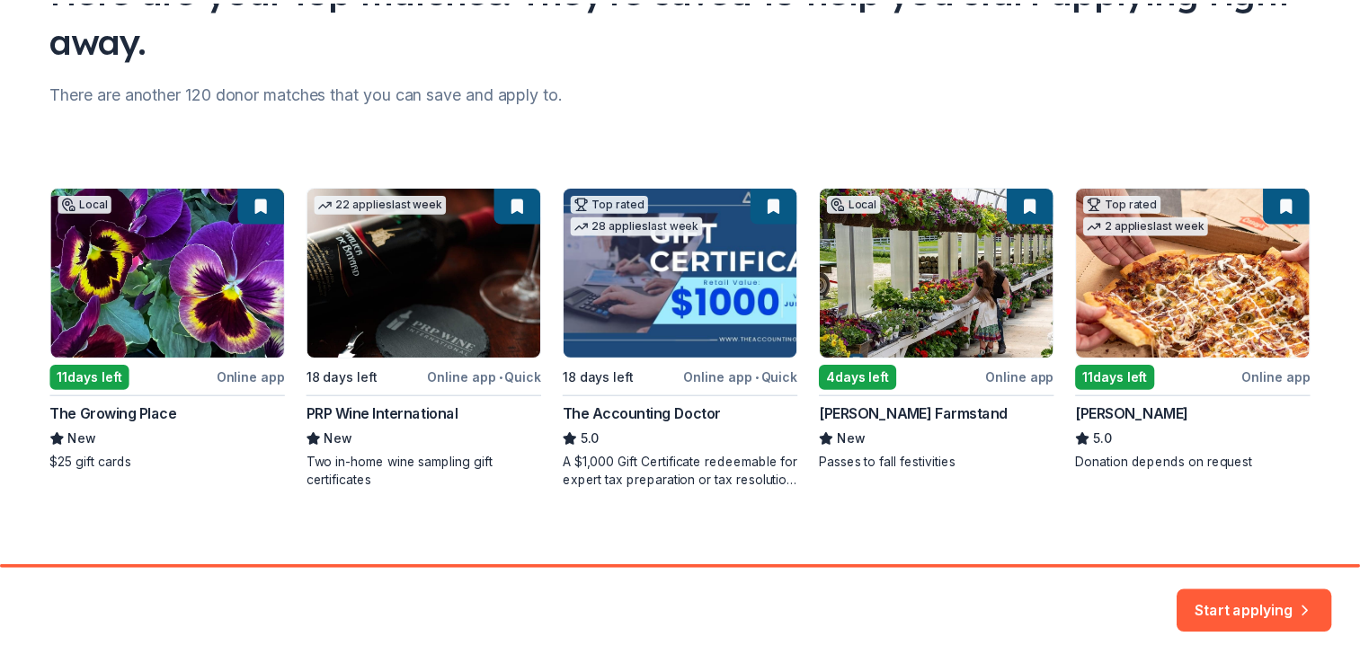
scroll to position [189, 0]
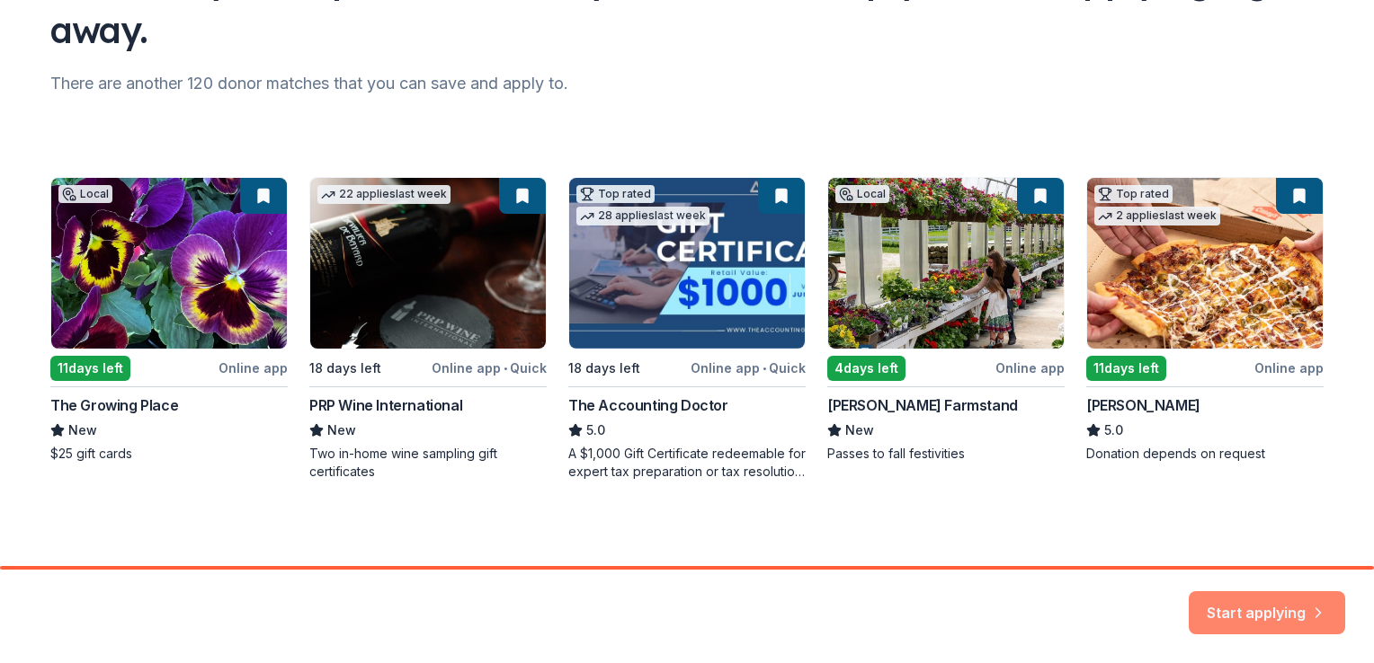
click at [1260, 605] on button "Start applying" at bounding box center [1266, 602] width 156 height 43
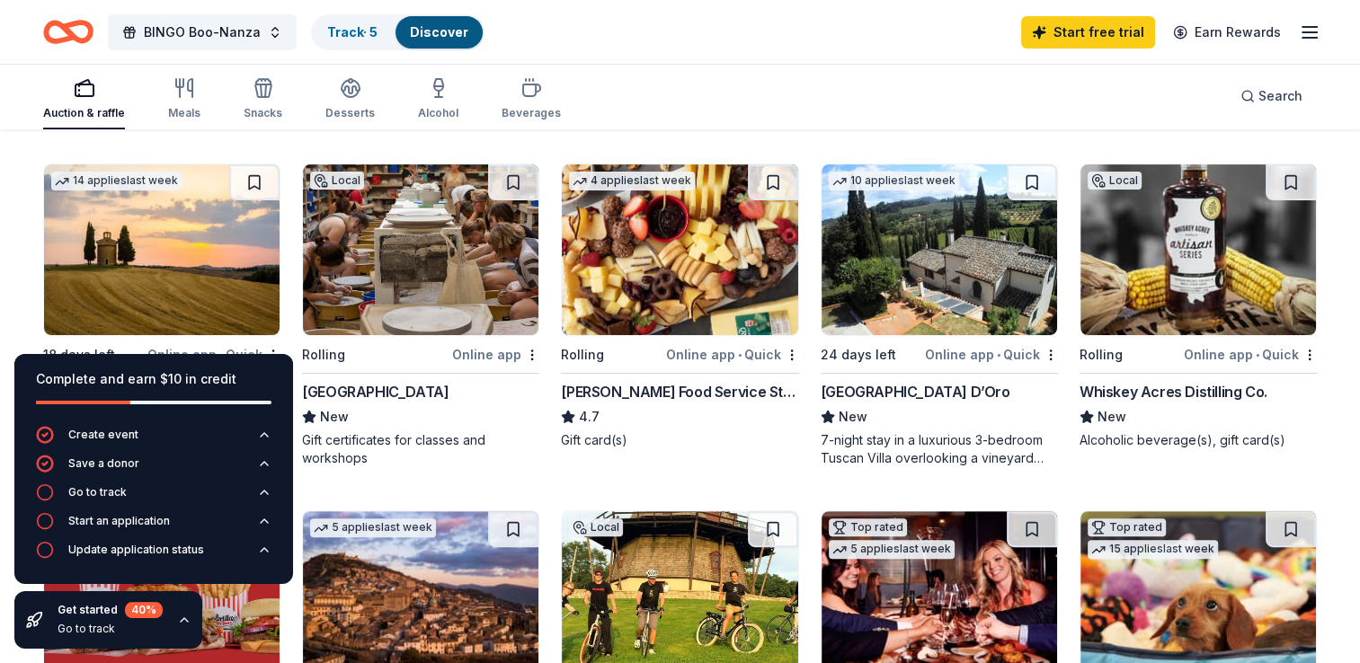
scroll to position [496, 0]
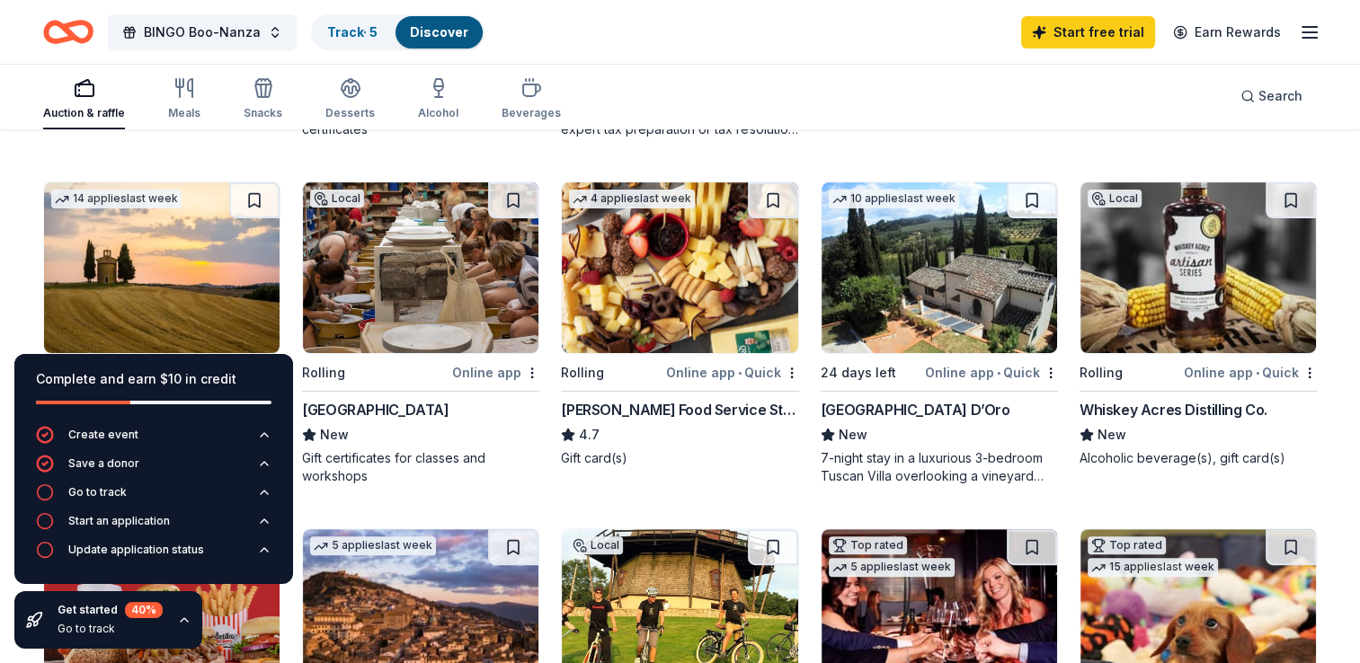
click at [687, 275] on img at bounding box center [680, 267] width 236 height 171
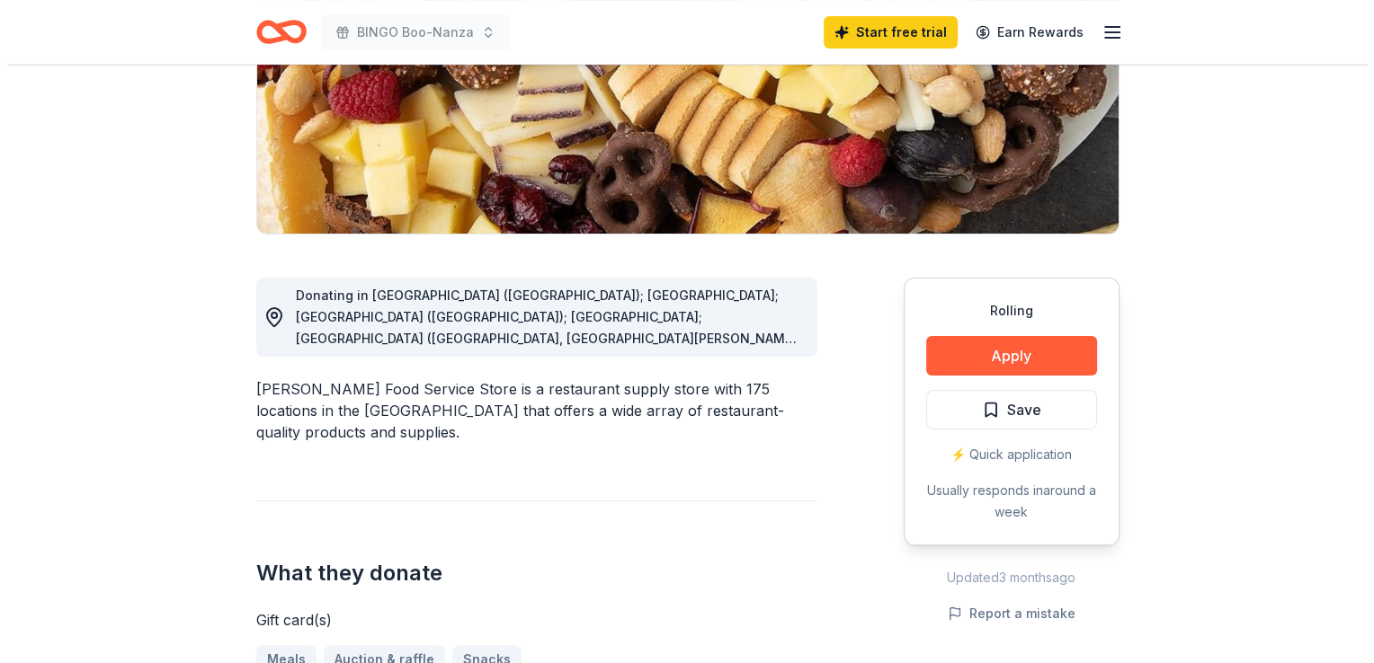
scroll to position [313, 0]
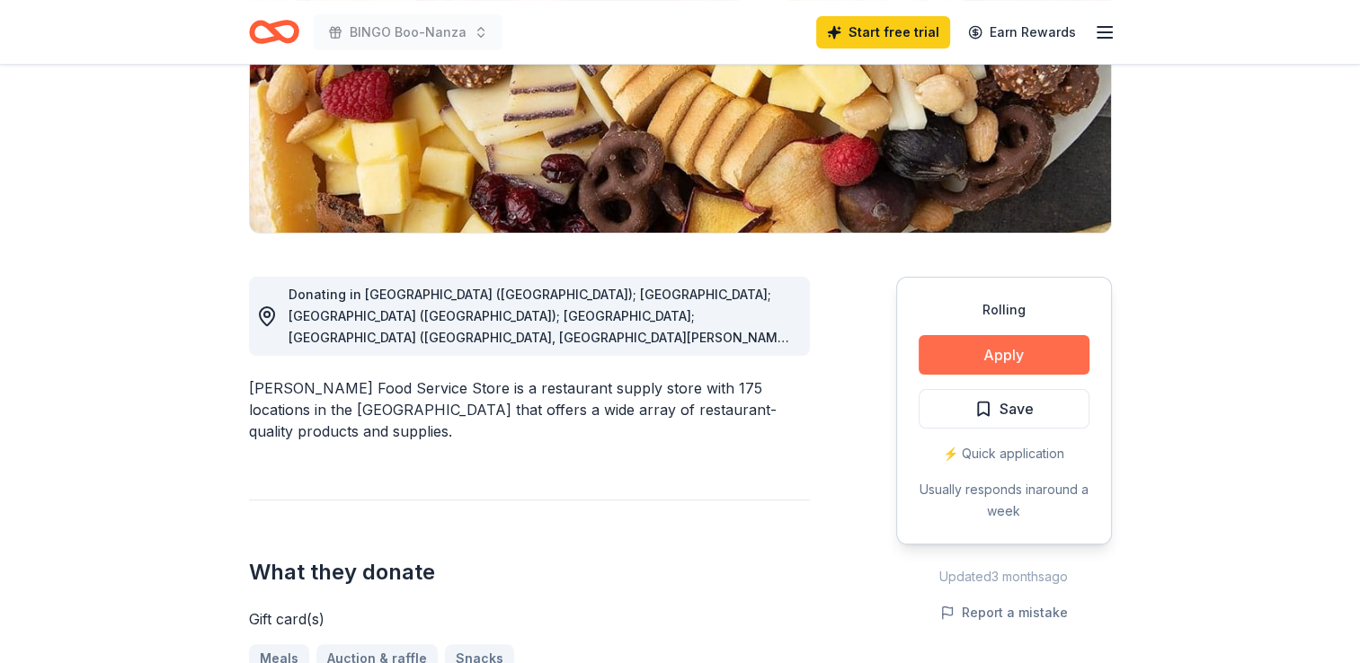
click at [1014, 367] on button "Apply" at bounding box center [1004, 355] width 171 height 40
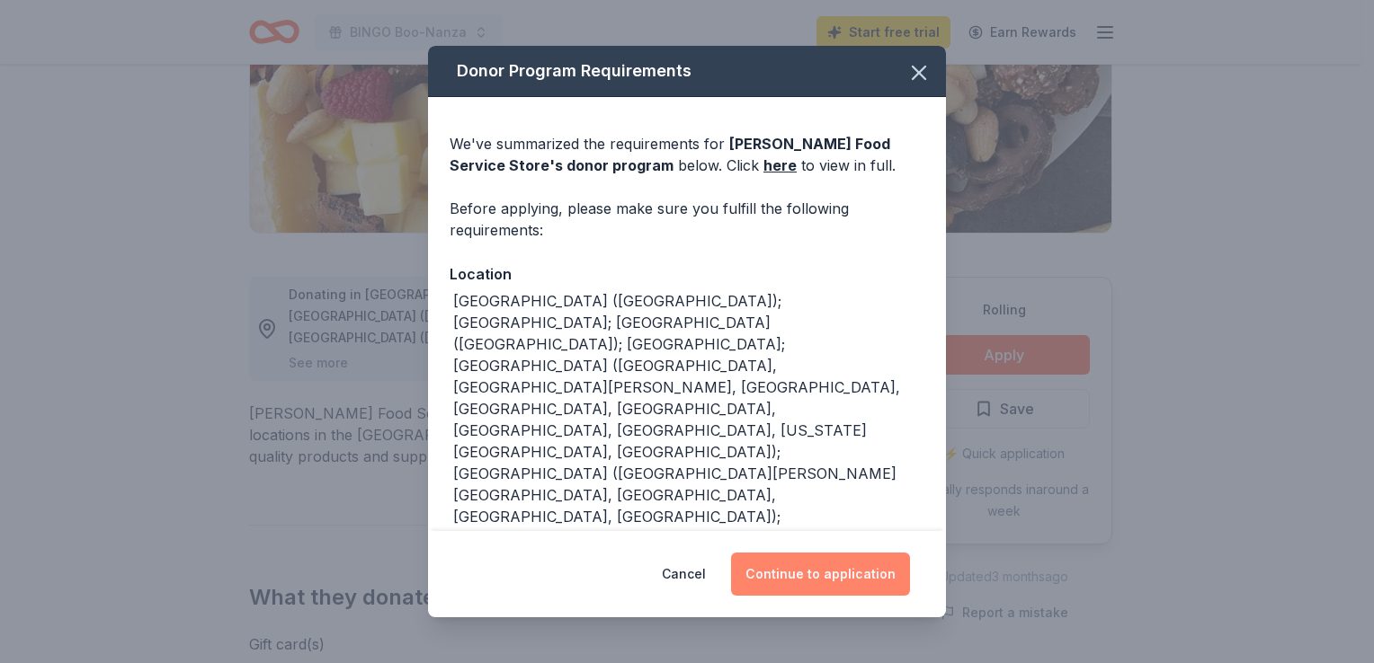
click at [858, 581] on button "Continue to application" at bounding box center [820, 574] width 179 height 43
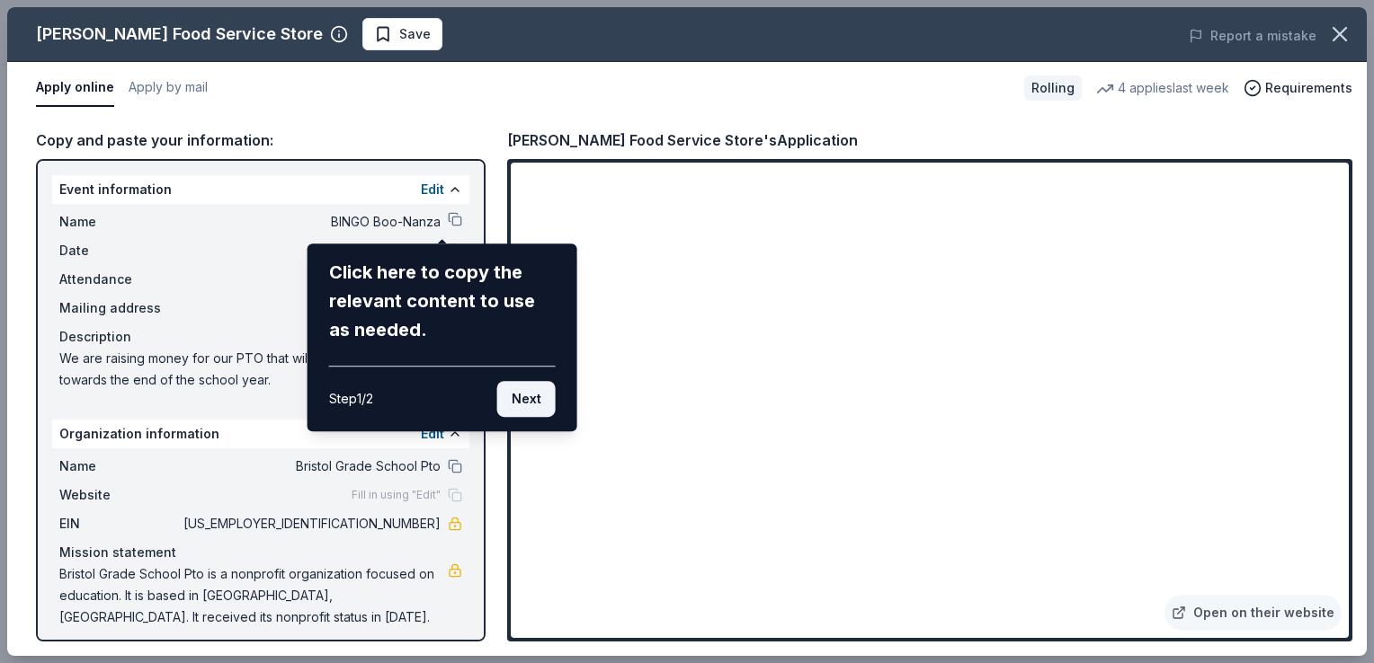
click at [517, 391] on button "Next" at bounding box center [526, 399] width 58 height 36
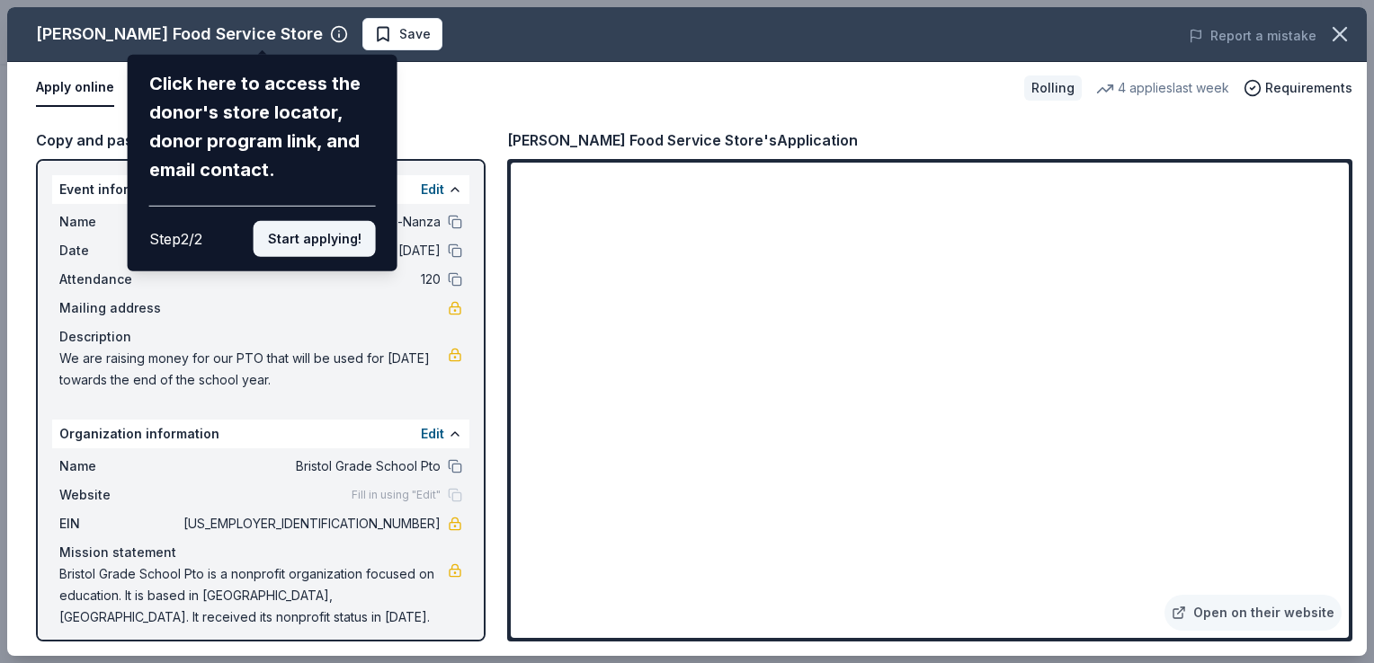
click at [334, 253] on button "Start applying!" at bounding box center [315, 239] width 122 height 36
